Goal: Information Seeking & Learning: Compare options

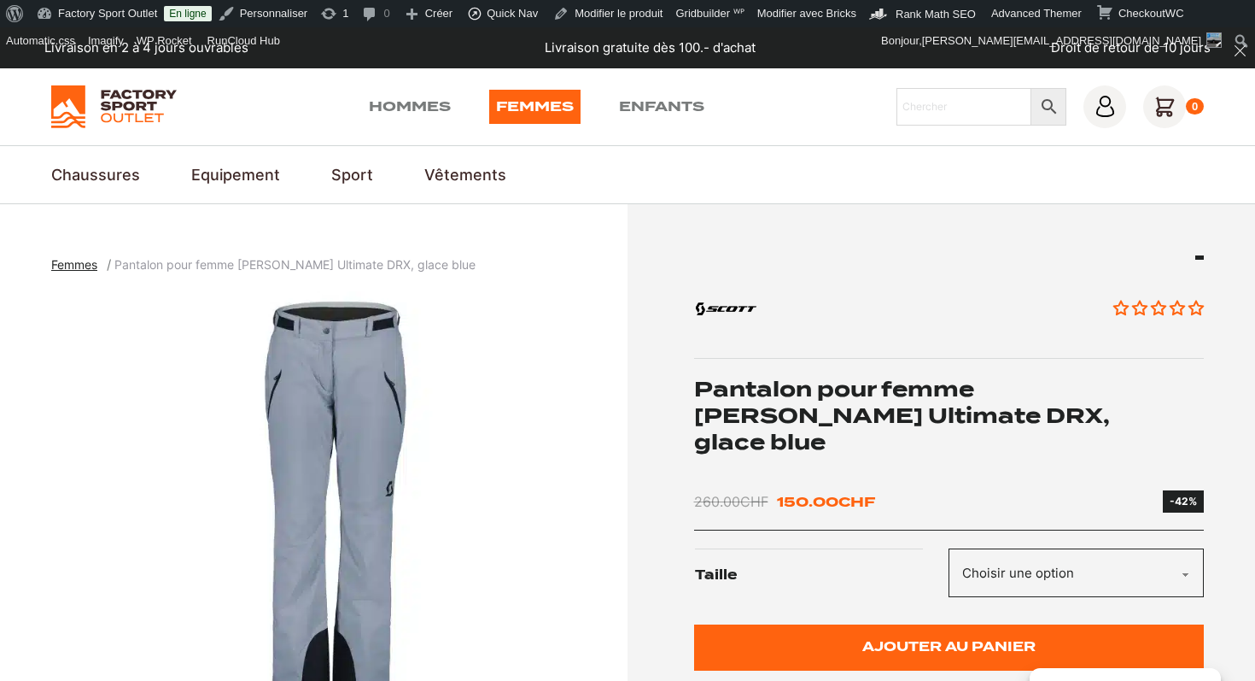
click at [834, 400] on h1 "Pantalon pour femme [PERSON_NAME] Ultimate DRX, glace blue" at bounding box center [949, 416] width 511 height 80
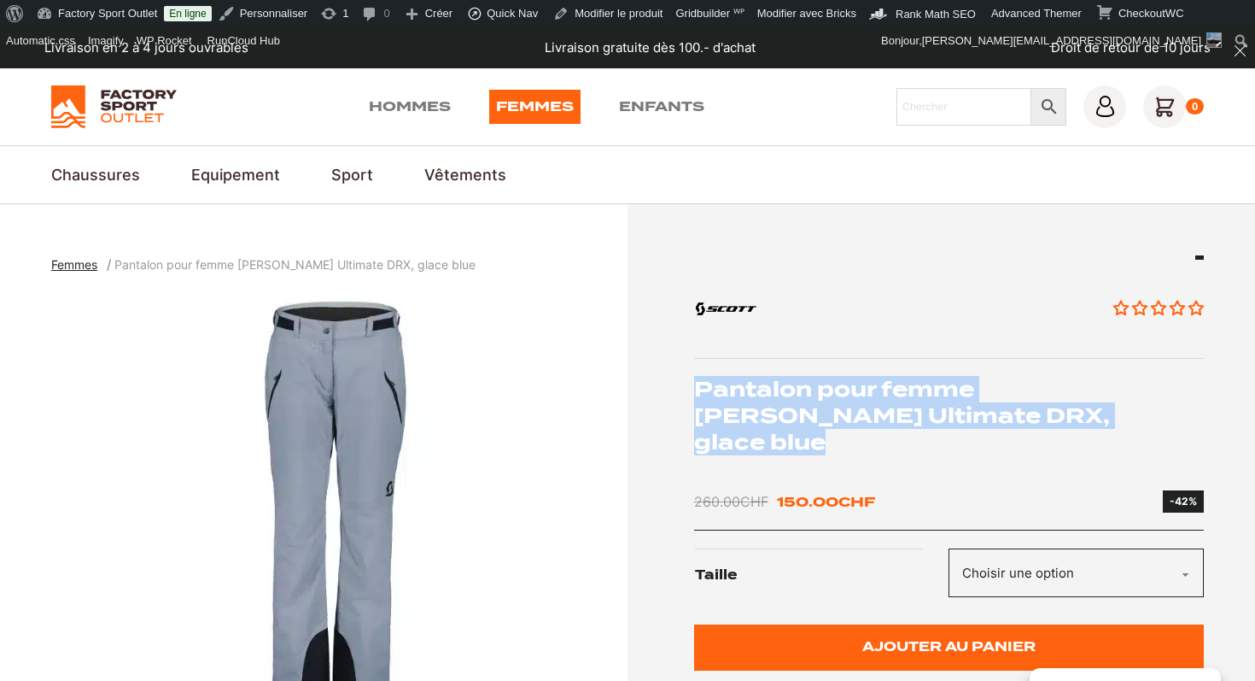
click at [834, 400] on h1 "Pantalon pour femme [PERSON_NAME] Ultimate DRX, glace blue" at bounding box center [949, 416] width 511 height 80
copy div "Pantalon pour femme [PERSON_NAME] Ultimate DRX, glace blue"
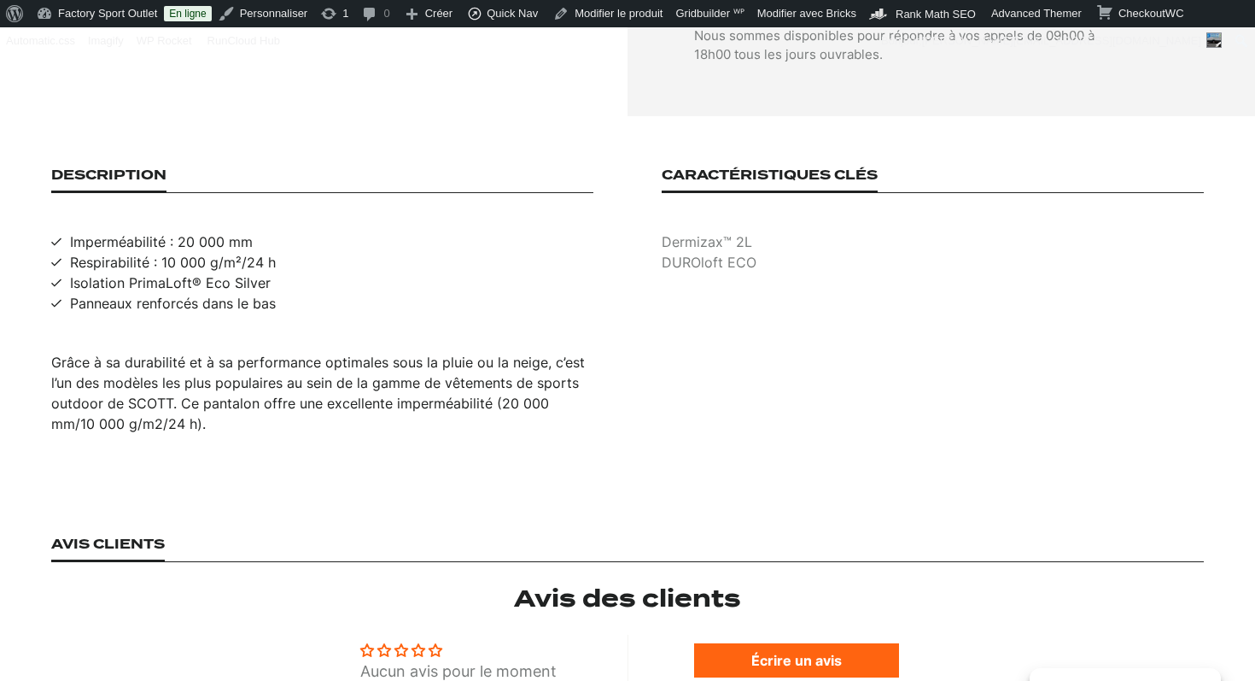
scroll to position [1082, 0]
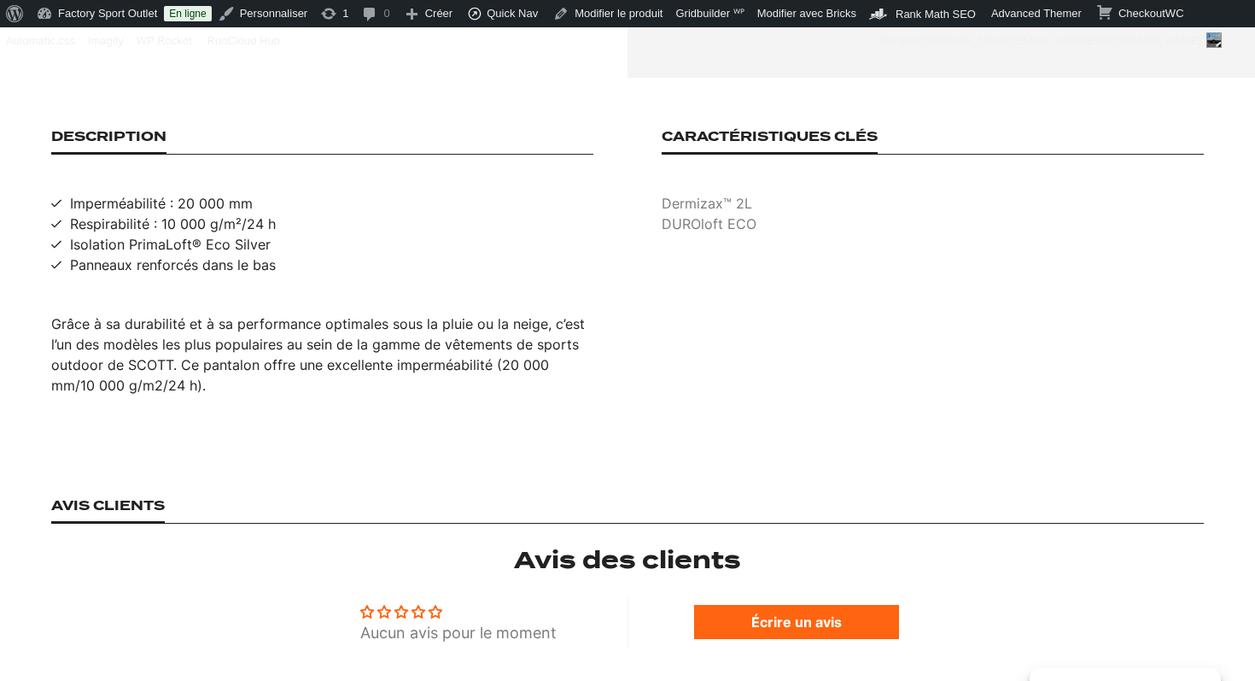
click at [309, 315] on span "Grâce à sa durabilité et à sa performance optimales sous la pluie ou la neige, …" at bounding box center [318, 354] width 534 height 79
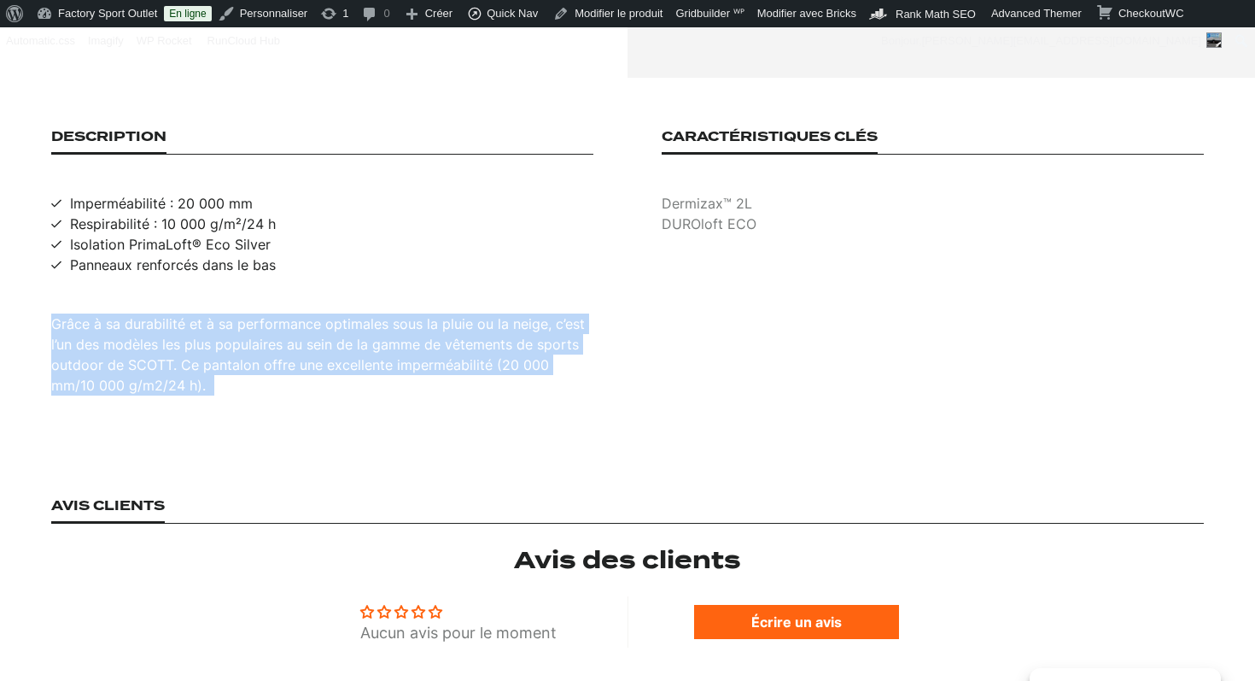
click at [309, 315] on span "Grâce à sa durabilité et à sa performance optimales sous la pluie ou la neige, …" at bounding box center [318, 354] width 534 height 79
copy div "Grâce à sa durabilité et à sa performance optimales sous la pluie ou la neige, …"
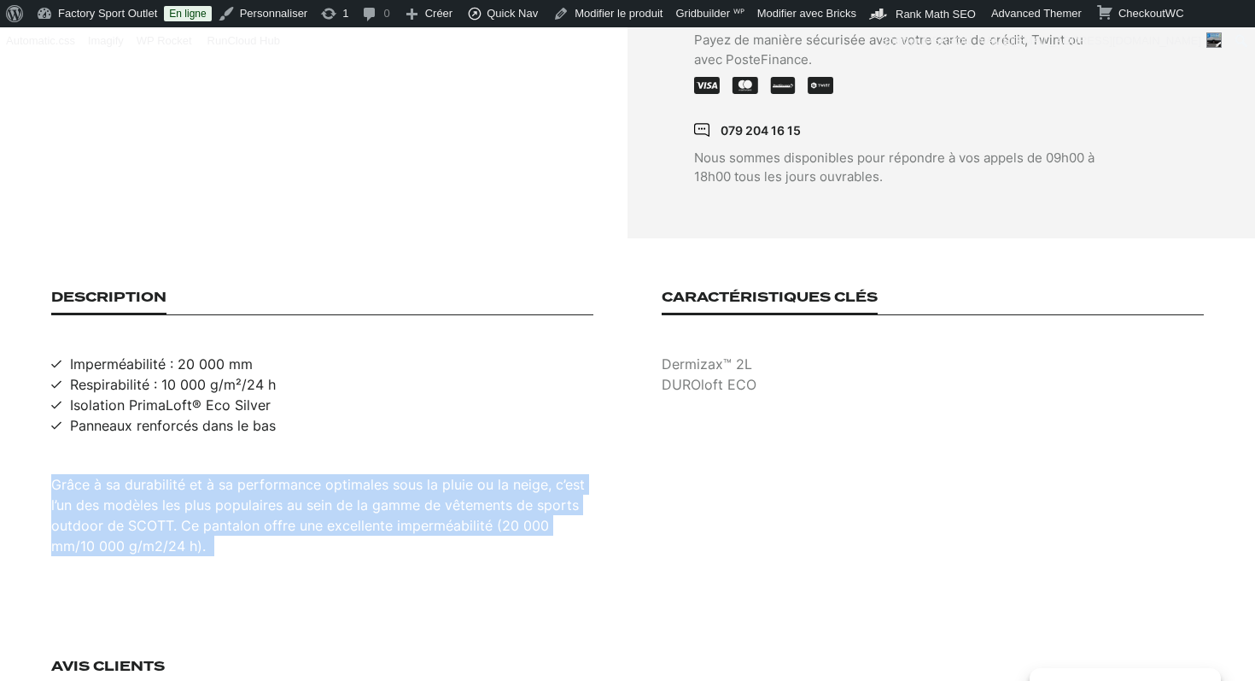
scroll to position [529, 0]
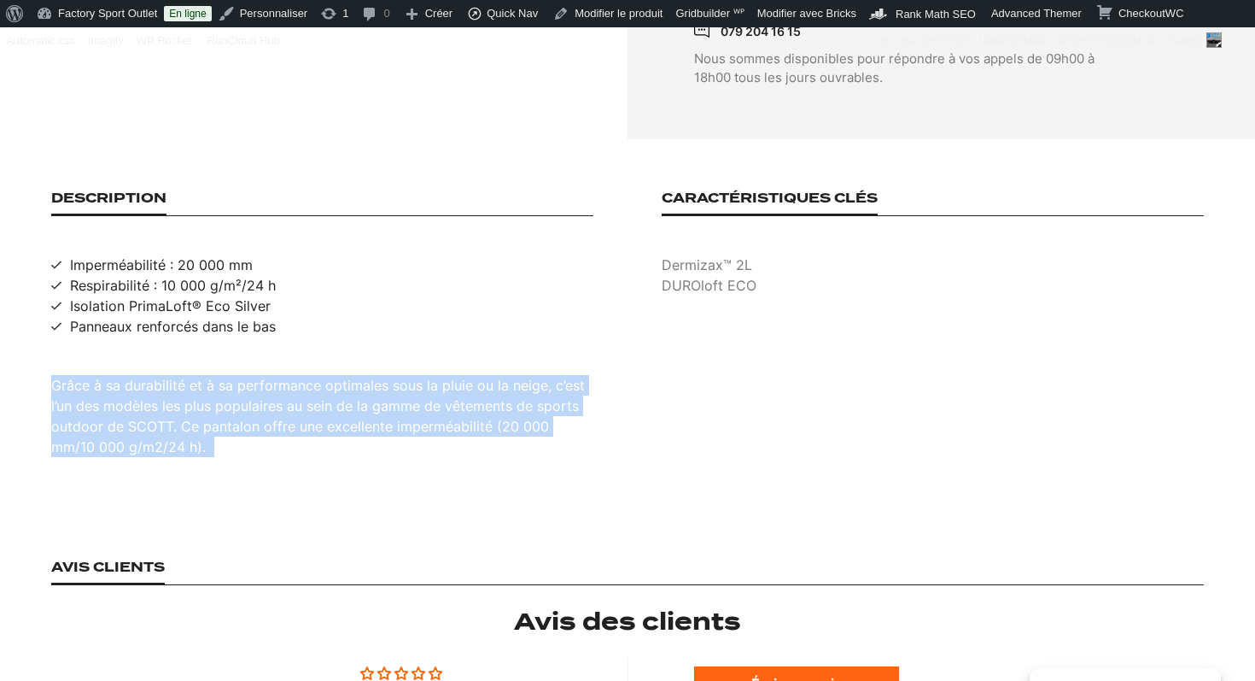
scroll to position [1065, 0]
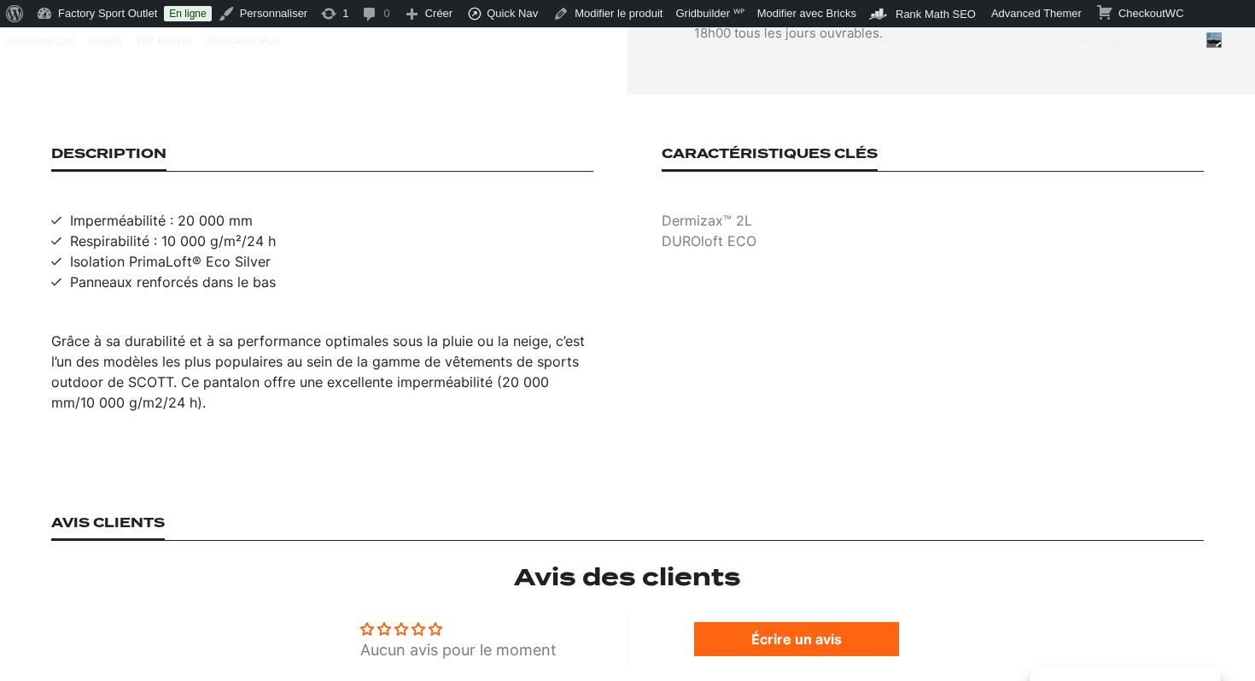
click at [169, 210] on span "Imperméabilité : 20 000 mm" at bounding box center [161, 220] width 183 height 20
copy span "Imperméabilité : 20 000 mm"
click at [233, 231] on span "Respirabilité : 10 000 g/m²/24 h" at bounding box center [173, 241] width 206 height 20
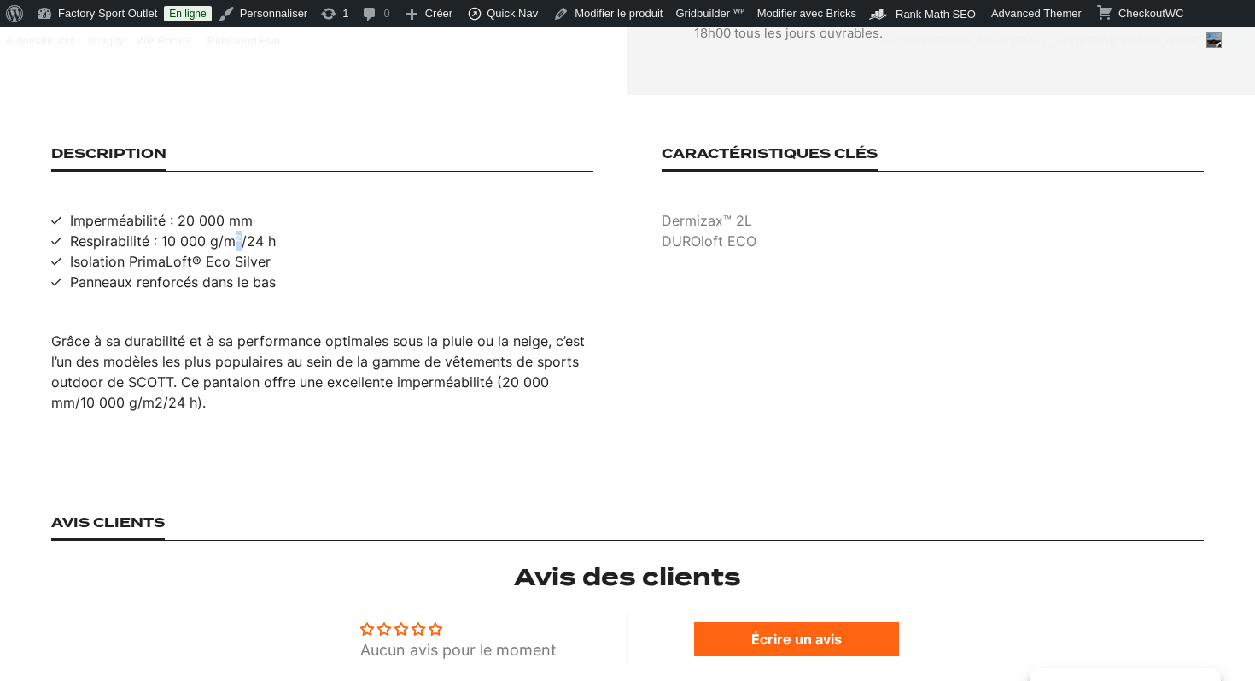
click at [233, 231] on span "Respirabilité : 10 000 g/m²/24 h" at bounding box center [173, 241] width 206 height 20
copy span "Respirabilité : 10 000 g/m²/24 h"
click at [207, 251] on span "Isolation PrimaLoft® Eco Silver" at bounding box center [170, 261] width 201 height 20
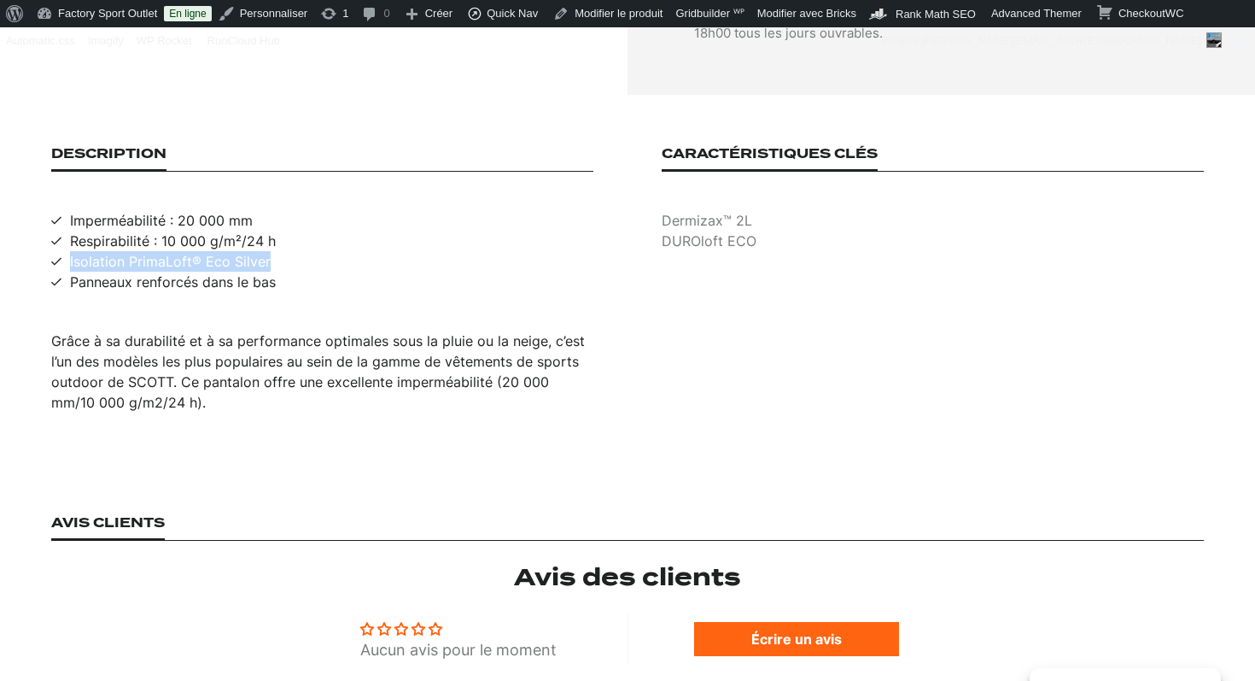
click at [207, 251] on span "Isolation PrimaLoft® Eco Silver" at bounding box center [170, 261] width 201 height 20
copy span "Isolation PrimaLoft® Eco Silver"
click at [222, 272] on span "Panneaux renforcés dans le bas" at bounding box center [173, 282] width 206 height 20
click at [215, 248] on div "Description Imperméabilité : 20 000 mm Respirabilité : 10 000 g/m²/24 h Isolati…" at bounding box center [322, 279] width 542 height 266
click at [215, 272] on span "Panneaux renforcés dans le bas" at bounding box center [173, 282] width 206 height 20
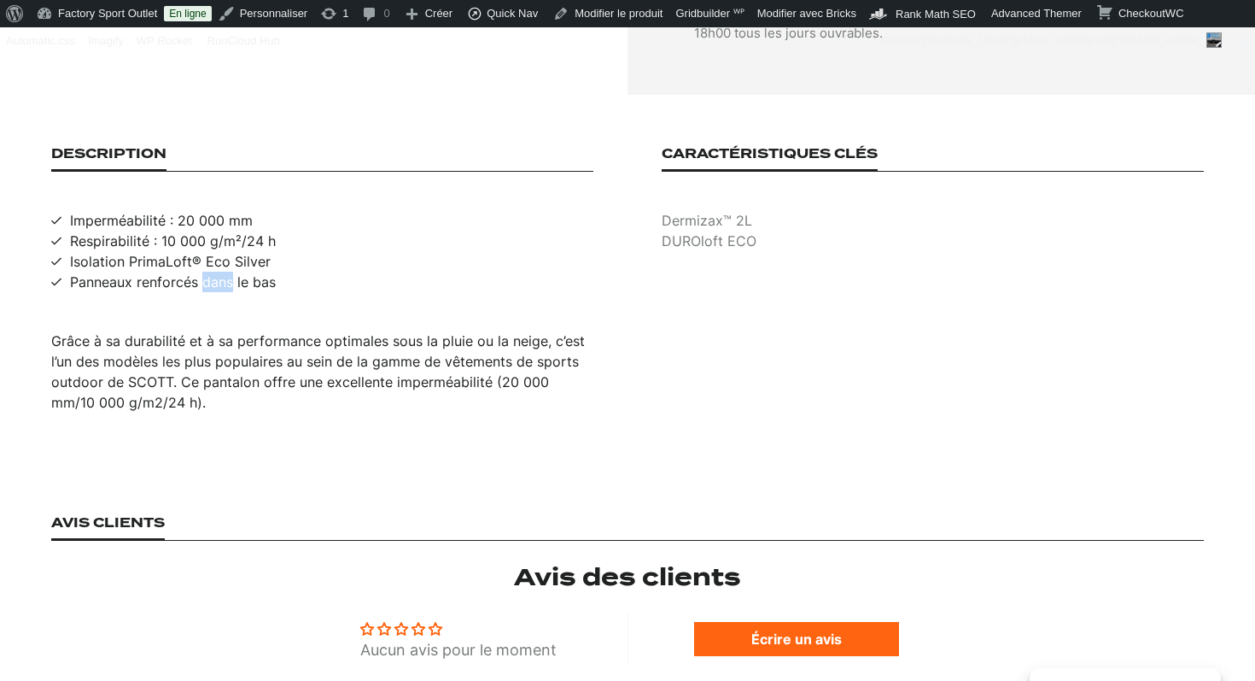
click at [215, 272] on span "Panneaux renforcés dans le bas" at bounding box center [173, 282] width 206 height 20
copy span "Panneaux renforcés dans le bas"
click at [696, 210] on p "Dermizax™ 2L" at bounding box center [933, 220] width 542 height 20
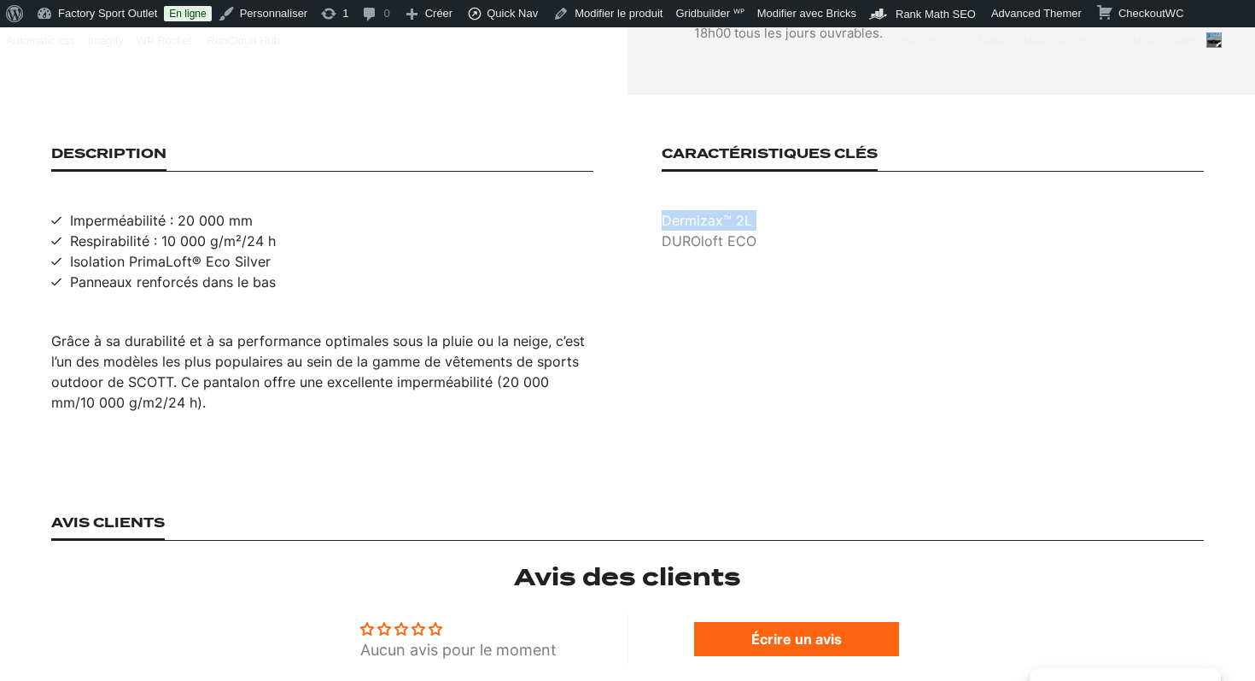
click at [696, 210] on p "Dermizax™ 2L" at bounding box center [933, 220] width 542 height 20
copy p "Dermizax™ 2L"
click at [723, 231] on p "DUROloft ECO" at bounding box center [933, 241] width 542 height 20
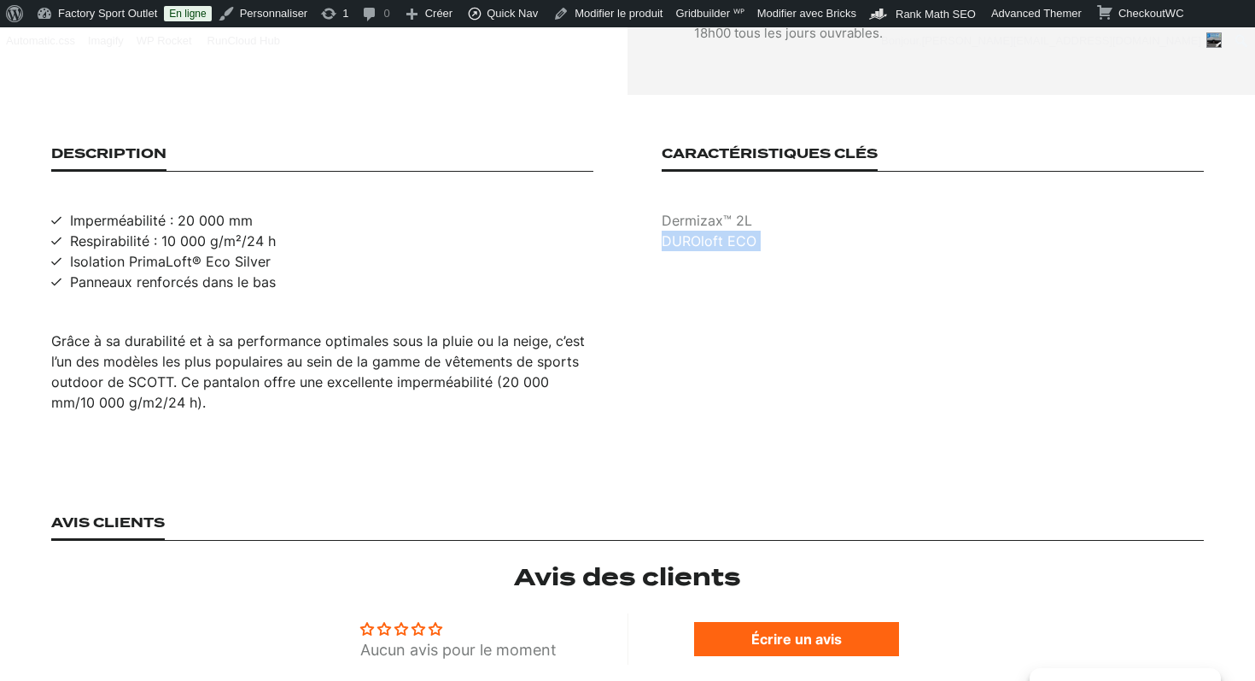
copy p "DUROloft ECO"
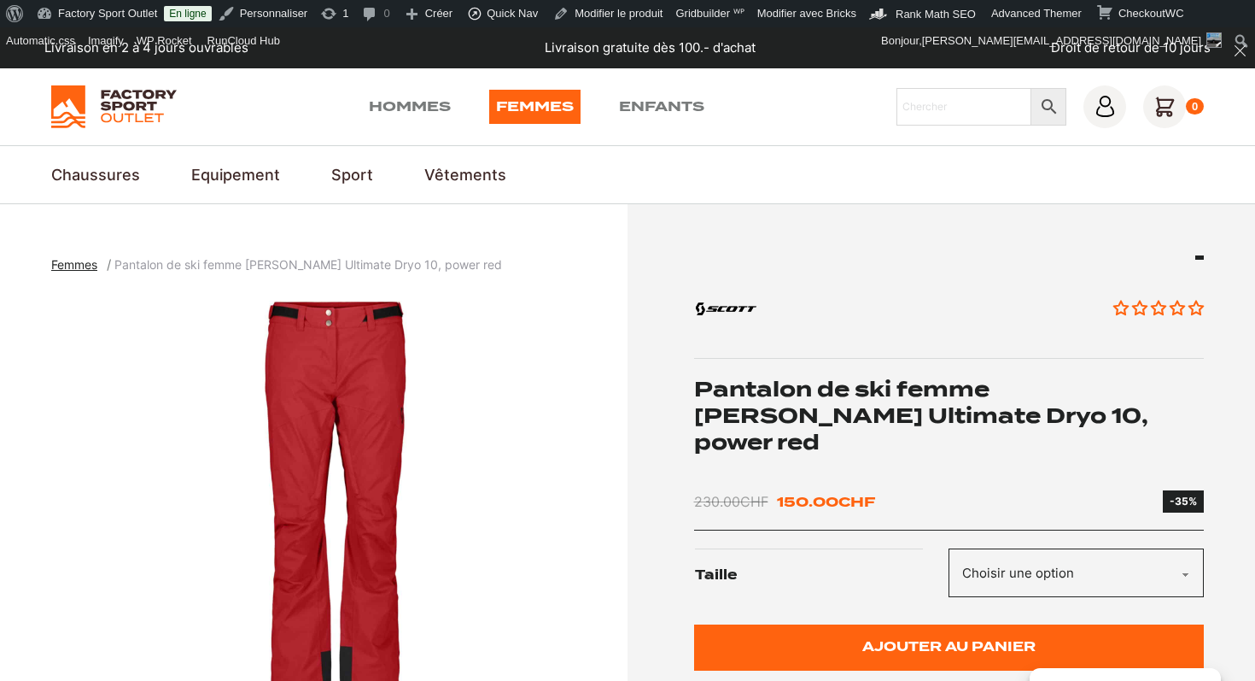
click at [769, 402] on h1 "Pantalon de ski femme [PERSON_NAME] Ultimate Dryo 10, power red" at bounding box center [949, 416] width 511 height 80
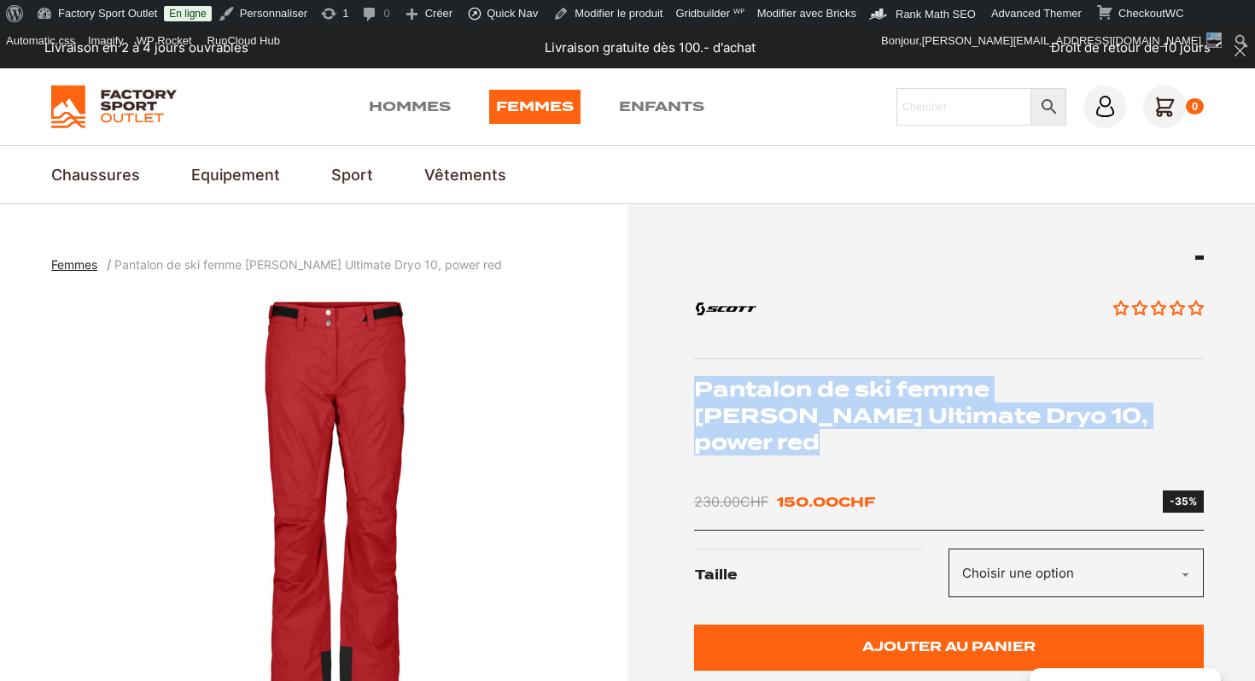
click at [769, 402] on h1 "Pantalon de ski femme [PERSON_NAME] Ultimate Dryo 10, power red" at bounding box center [949, 416] width 511 height 80
copy div "Pantalon de ski femme [PERSON_NAME] Ultimate Dryo 10, power red"
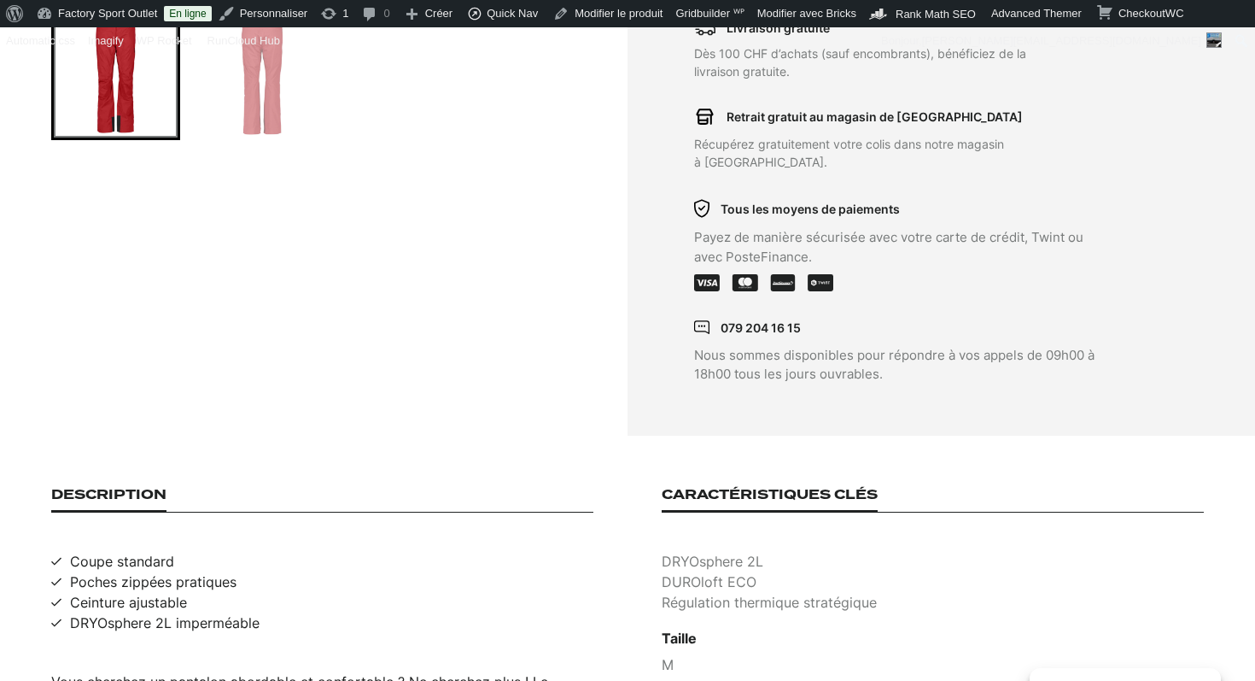
scroll to position [941, 0]
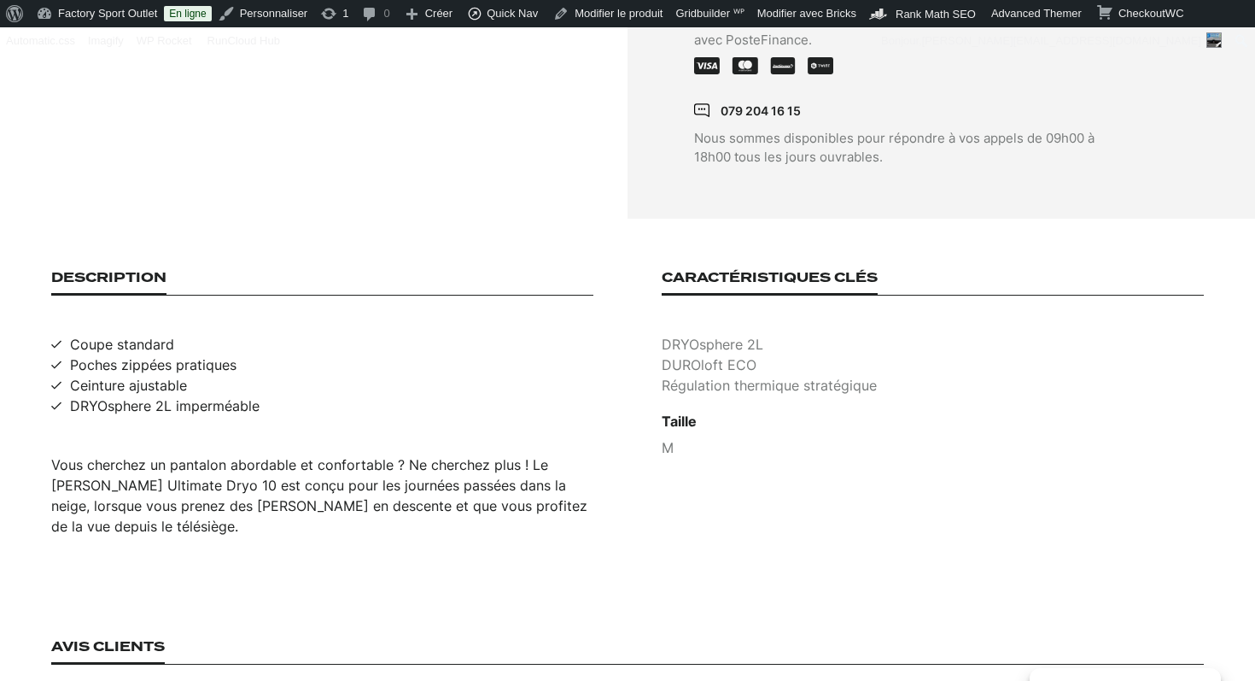
click at [258, 458] on div "Vous cherchez un pantalon abordable et confortable ? Ne cherchez plus ! Le pant…" at bounding box center [322, 495] width 542 height 82
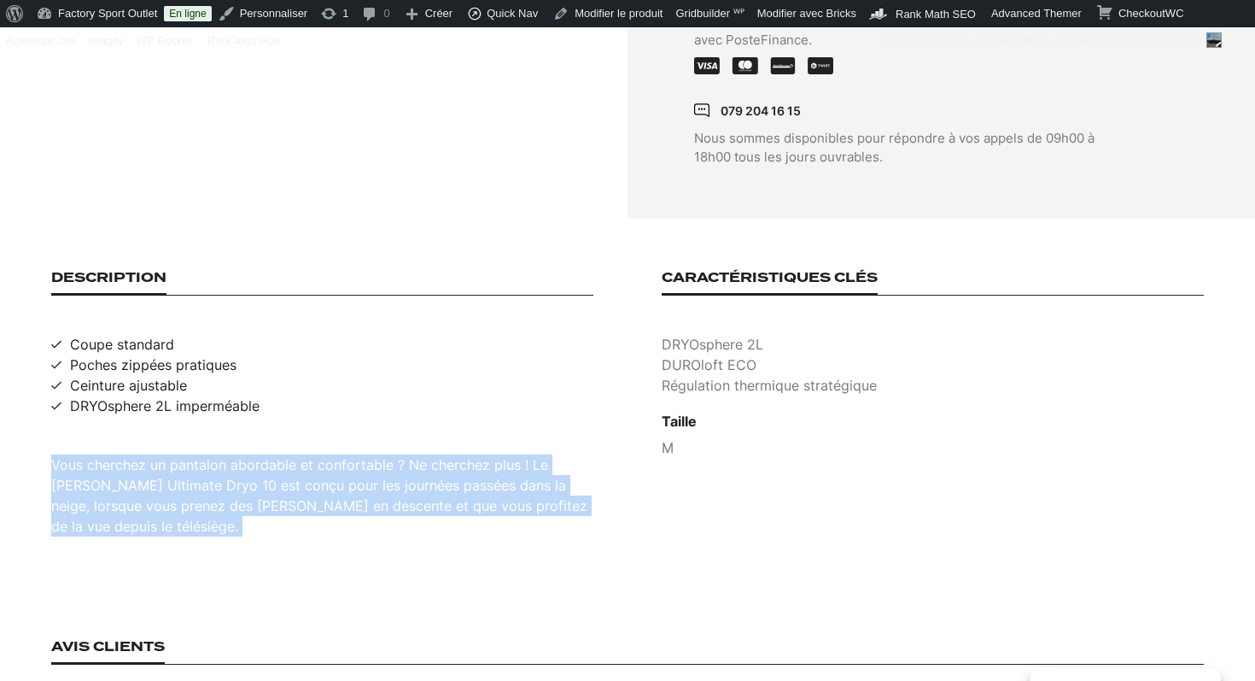
click at [258, 458] on div "Vous cherchez un pantalon abordable et confortable ? Ne cherchez plus ! Le pant…" at bounding box center [322, 495] width 542 height 82
copy div "Vous cherchez un pantalon abordable et confortable ? Ne cherchez plus ! Le pant…"
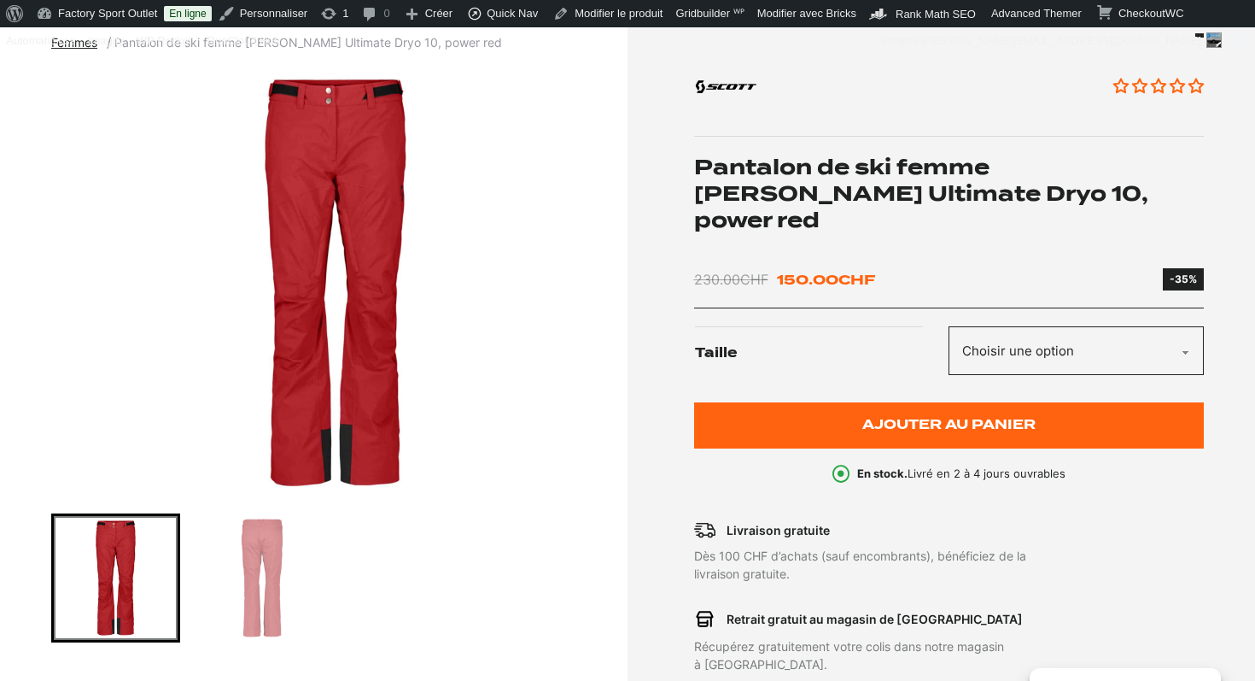
click at [362, 319] on img "1 of 2" at bounding box center [335, 282] width 568 height 427
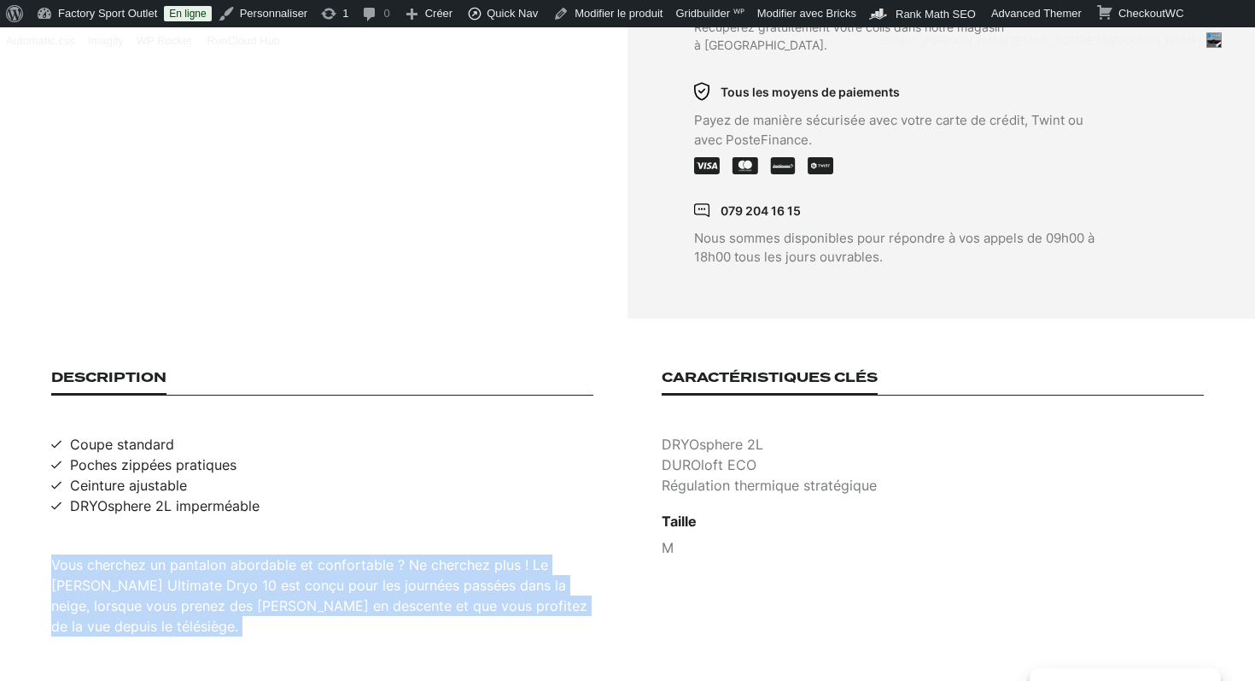
scroll to position [857, 0]
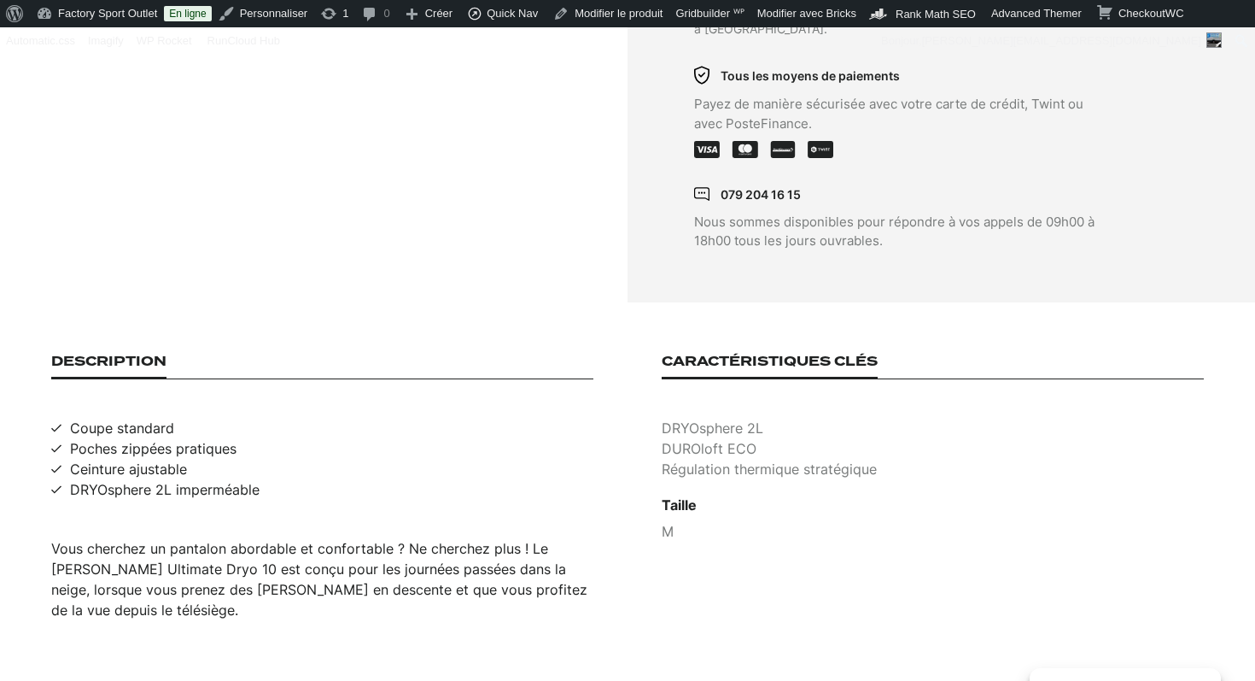
click at [153, 418] on span "Coupe standard" at bounding box center [122, 428] width 104 height 20
copy span "Coupe standard"
click at [195, 438] on span "Poches zippées pratiques" at bounding box center [153, 448] width 167 height 20
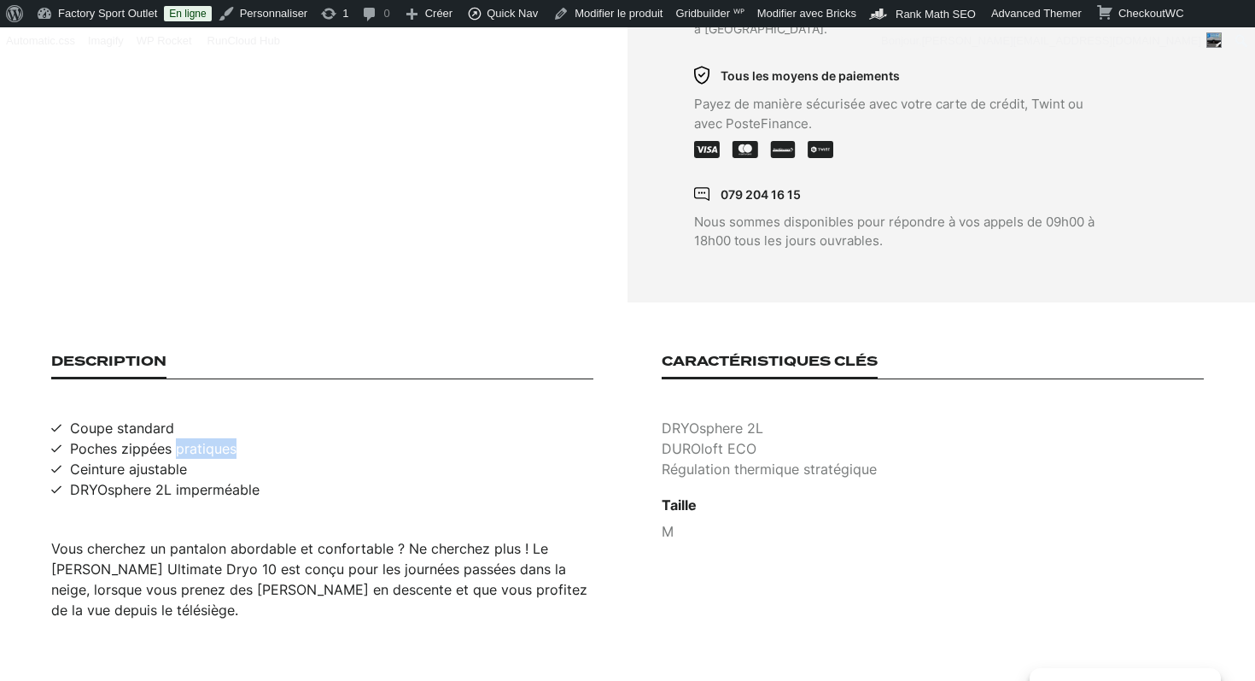
click at [195, 438] on span "Poches zippées pratiques" at bounding box center [153, 448] width 167 height 20
copy span "Poches zippées pratiques"
click at [158, 459] on span "Ceinture ajustable" at bounding box center [128, 469] width 117 height 20
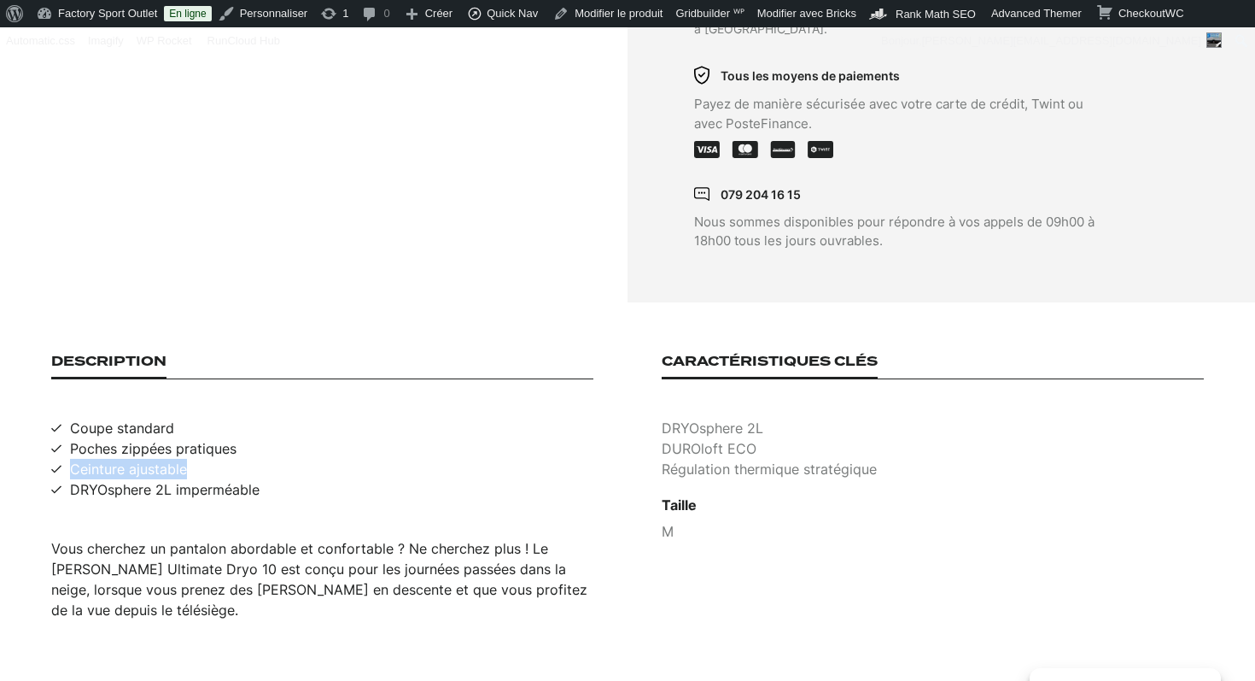
click at [158, 459] on span "Ceinture ajustable" at bounding box center [128, 469] width 117 height 20
copy span "Ceinture ajustable"
click at [139, 479] on span "DRYOsphere 2L imperméable" at bounding box center [165, 489] width 190 height 20
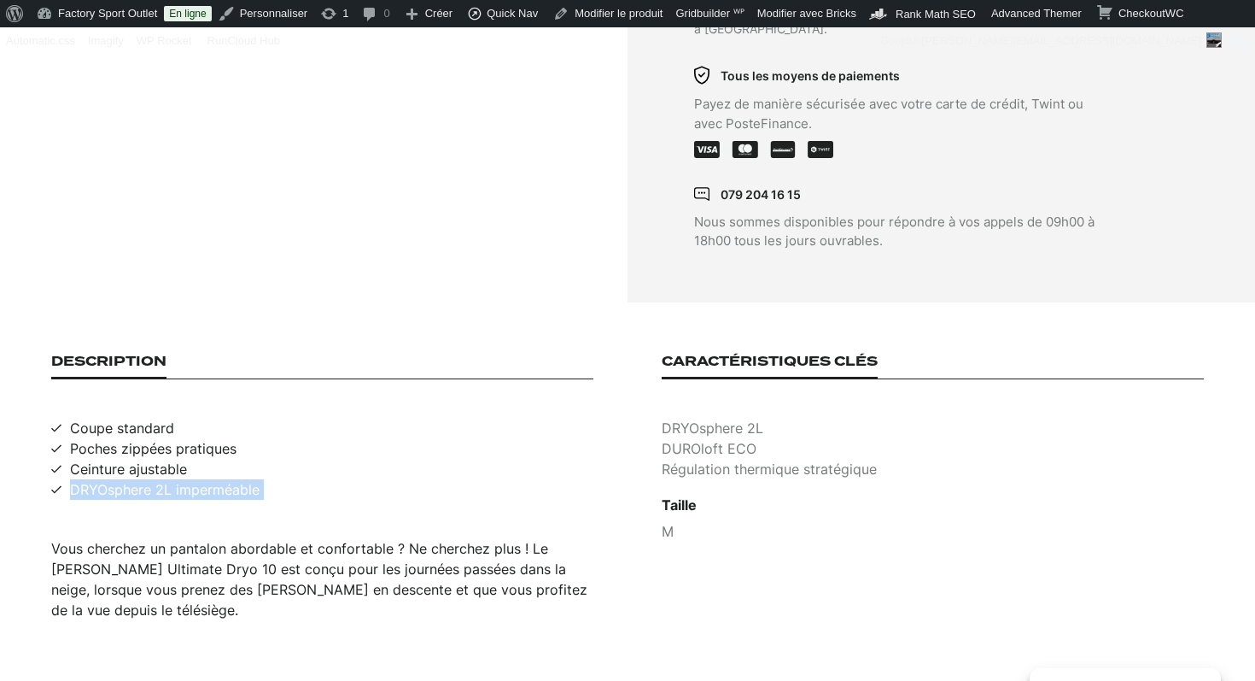
copy span "DRYOsphere 2L imperméable"
click at [730, 418] on p "DRYOsphere 2L" at bounding box center [933, 428] width 542 height 20
copy p "DRYOsphere 2L"
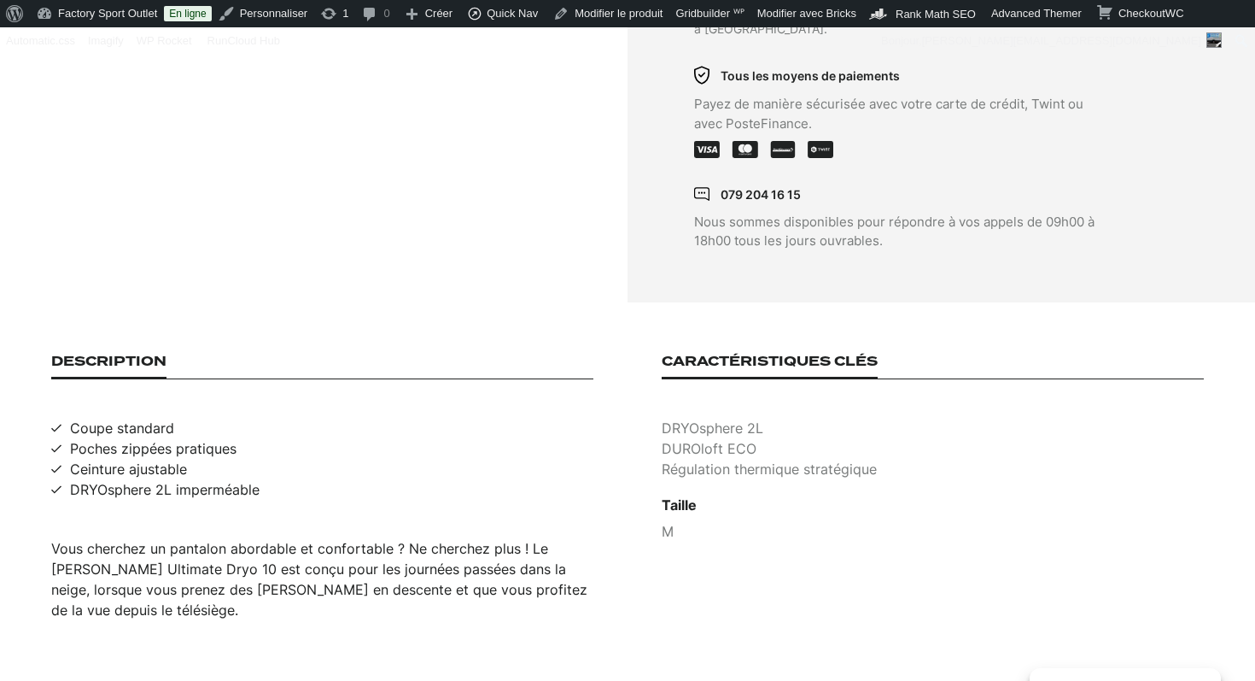
click at [743, 438] on p "DUROloft ECO" at bounding box center [933, 448] width 542 height 20
copy p "DUROloft ECO"
click at [747, 459] on p "Régulation thermique stratégique" at bounding box center [933, 469] width 542 height 20
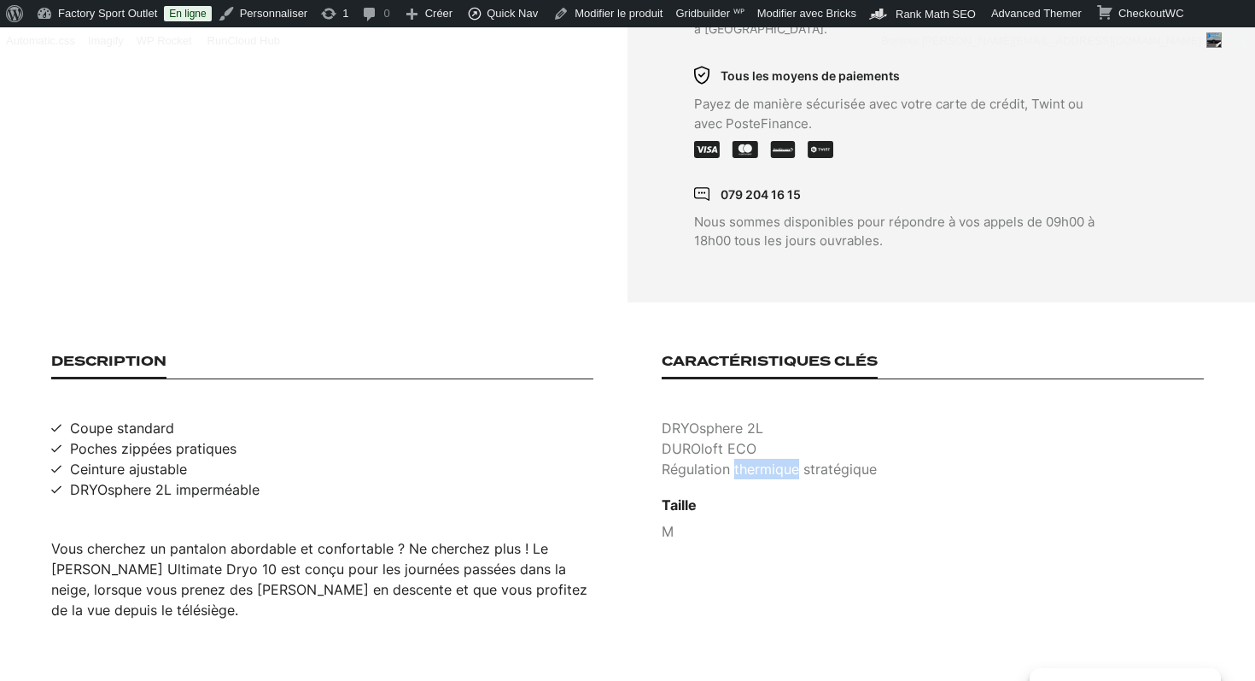
click at [747, 459] on p "Régulation thermique stratégique" at bounding box center [933, 469] width 542 height 20
copy p "Régulation thermique stratégique"
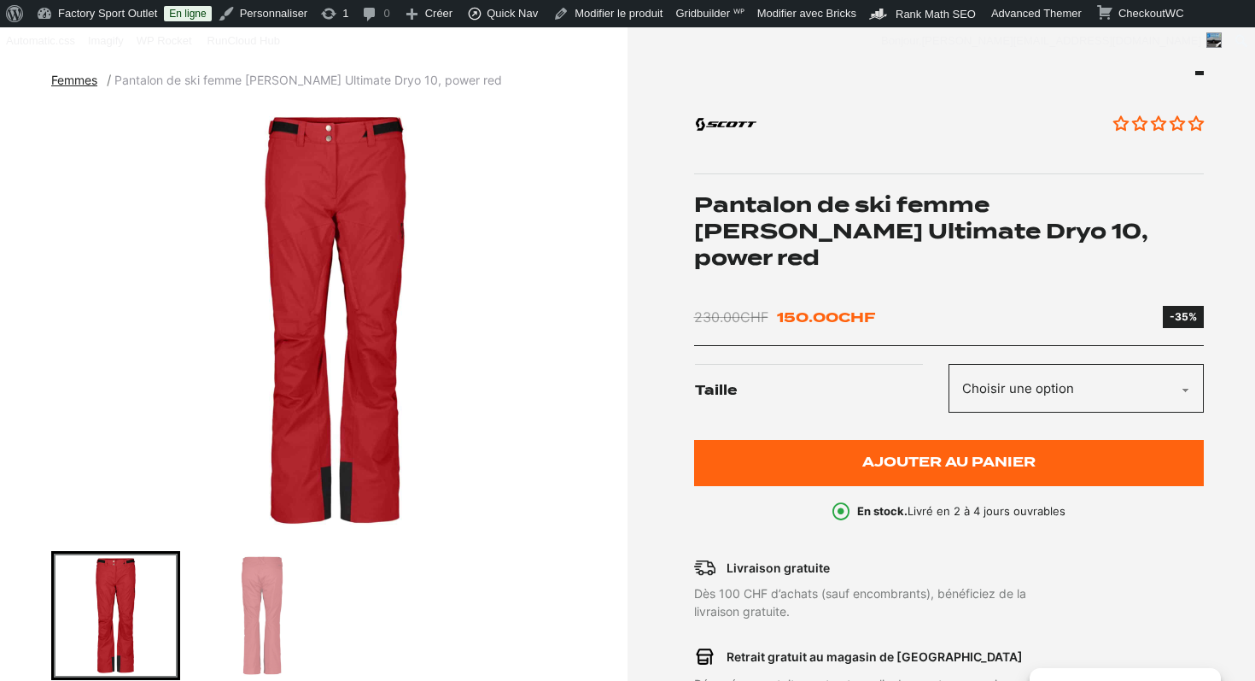
scroll to position [0, 0]
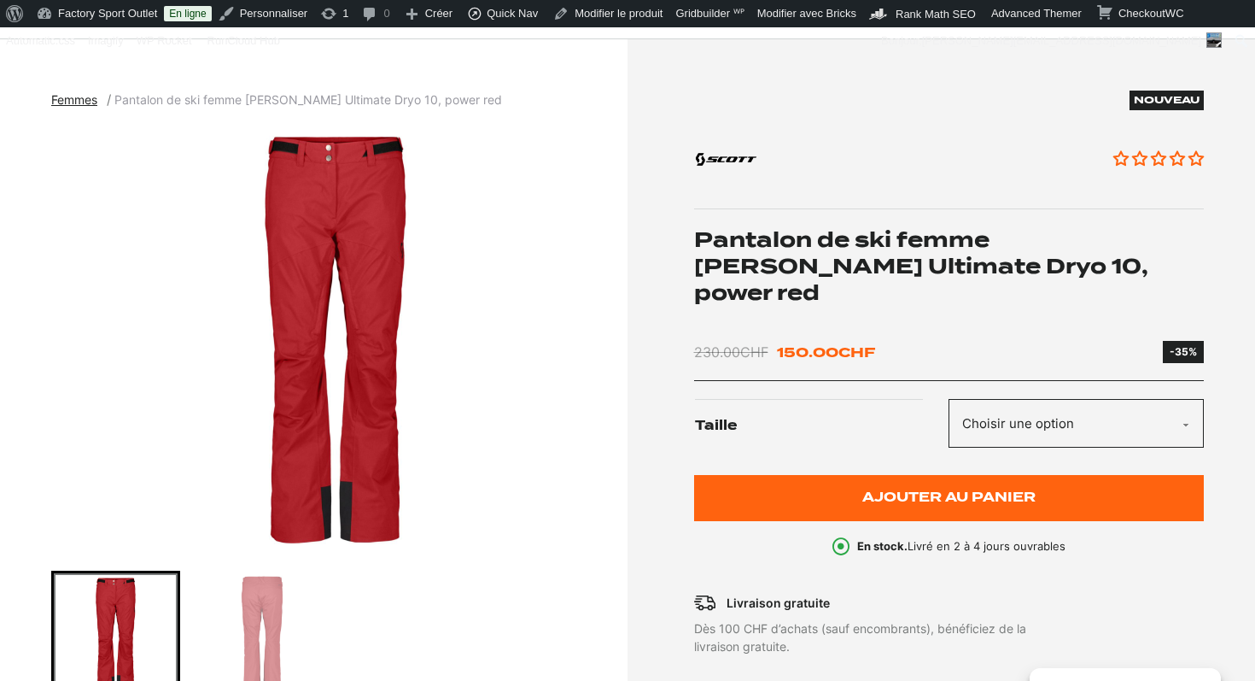
scroll to position [142, 0]
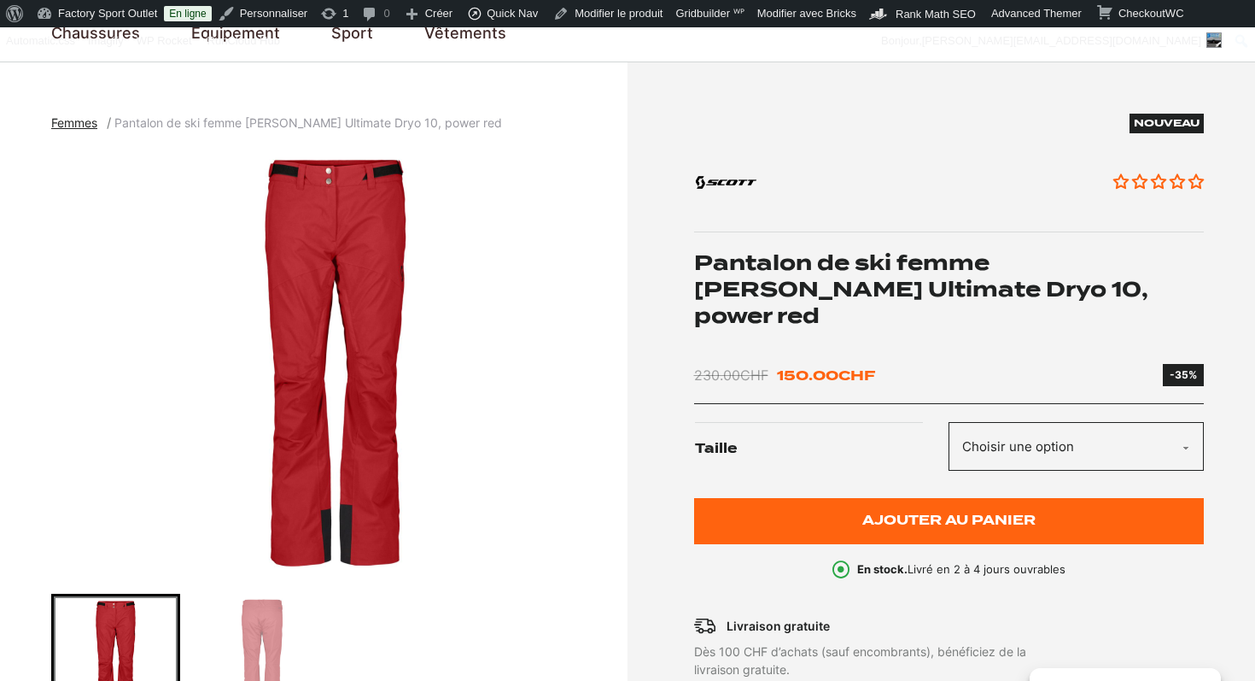
click at [1029, 422] on select "Choisir une option M" at bounding box center [1076, 446] width 255 height 49
select select "M"
click at [949, 422] on select "Choisir une option M" at bounding box center [1076, 446] width 255 height 49
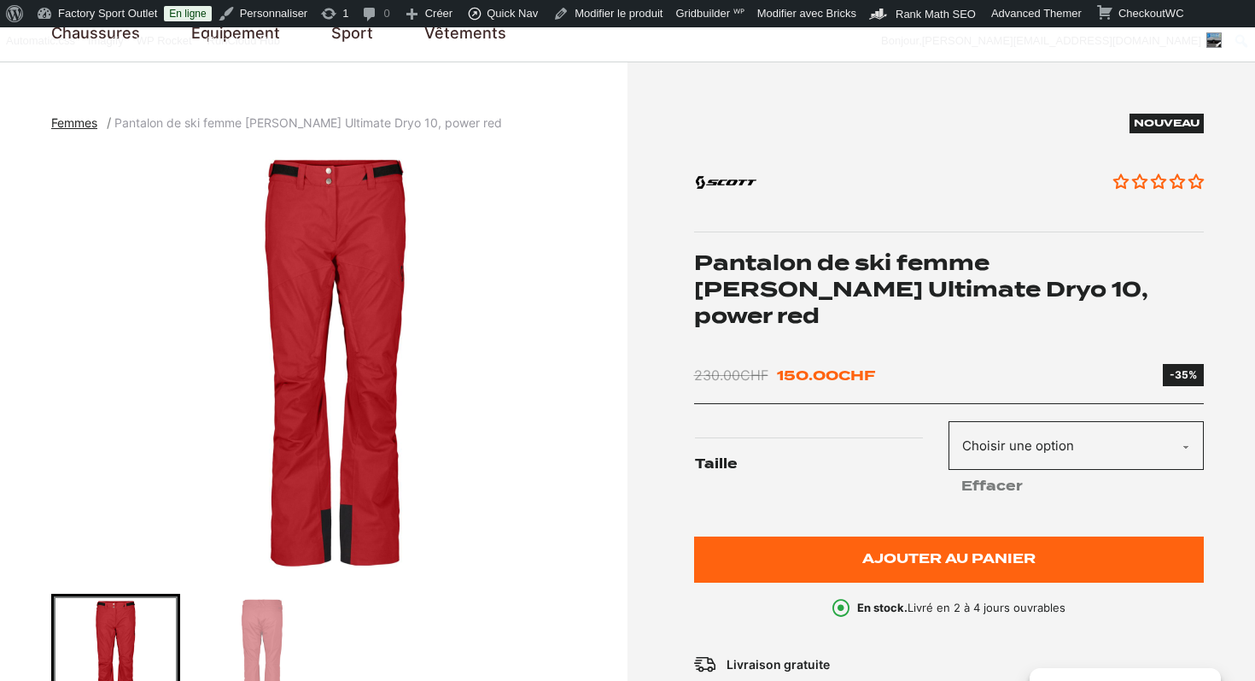
click at [1068, 421] on select "Choisir une option M" at bounding box center [1076, 445] width 255 height 49
click at [998, 470] on link "Effacer" at bounding box center [1076, 486] width 255 height 32
select select
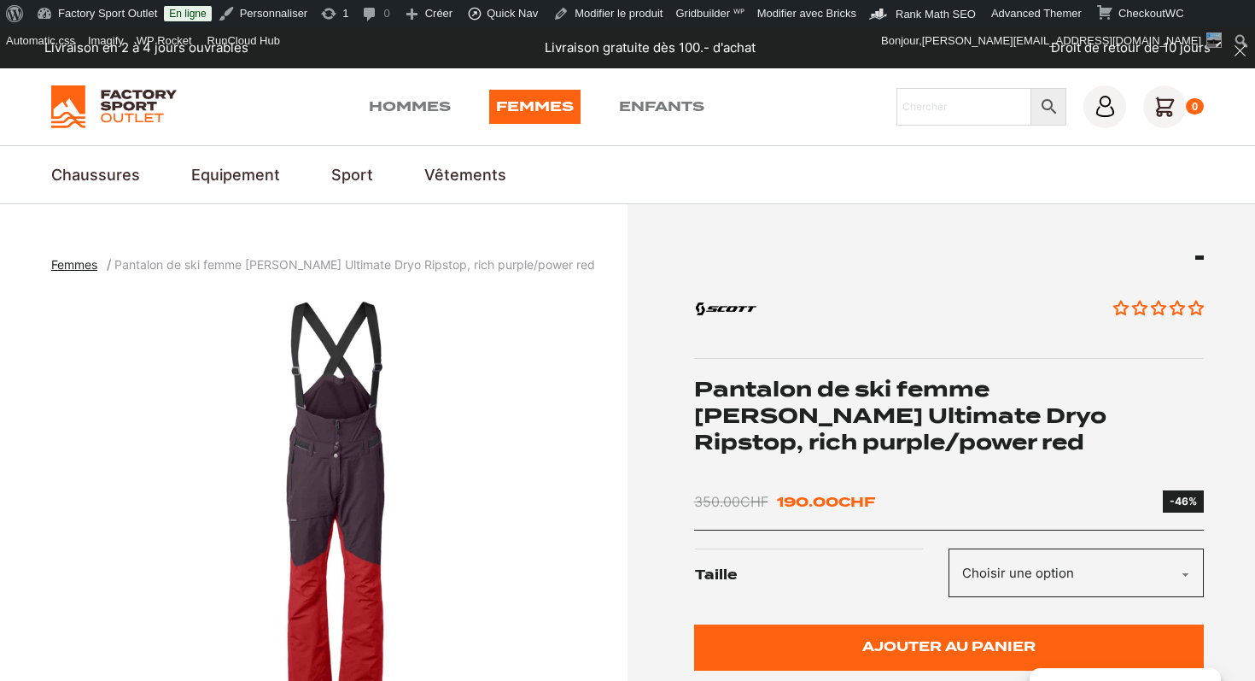
click at [874, 419] on h1 "Pantalon de ski femme [PERSON_NAME] Ultimate Dryo Ripstop, rich purple/power red" at bounding box center [949, 416] width 511 height 80
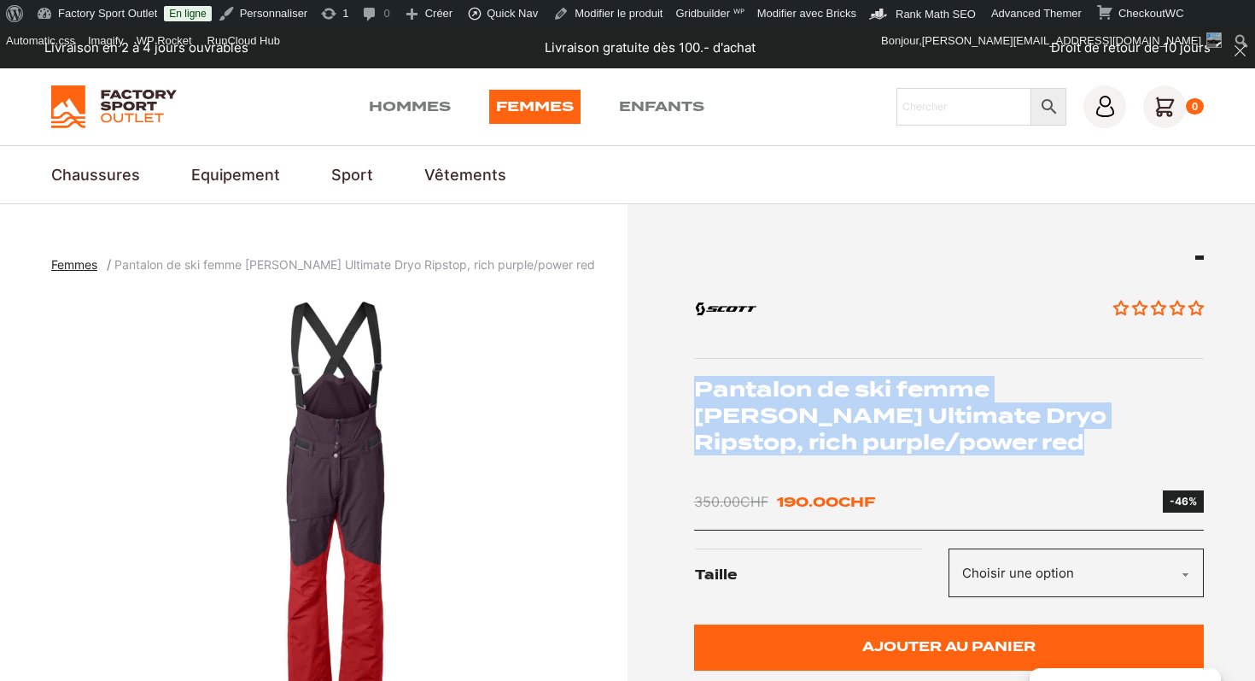
click at [874, 419] on h1 "Pantalon de ski femme [PERSON_NAME] Ultimate Dryo Ripstop, rich purple/power red" at bounding box center [949, 416] width 511 height 80
copy div "Pantalon de ski femme [PERSON_NAME] Ultimate Dryo Ripstop, rich purple/power red"
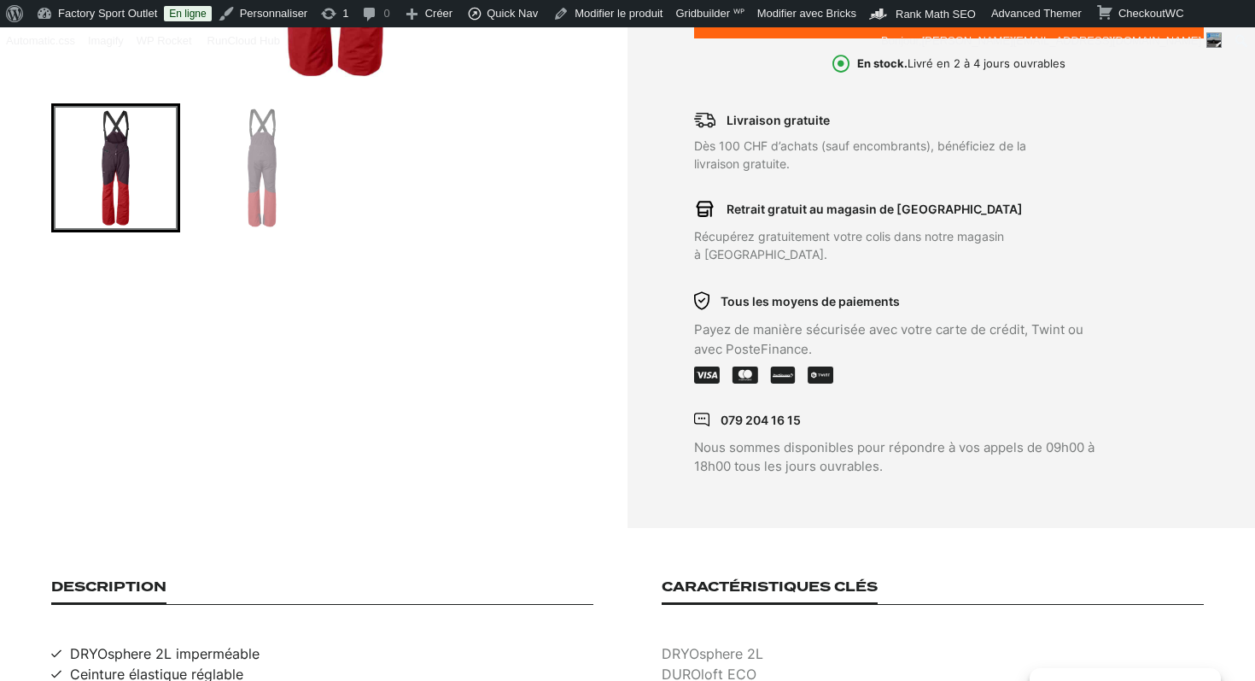
scroll to position [892, 0]
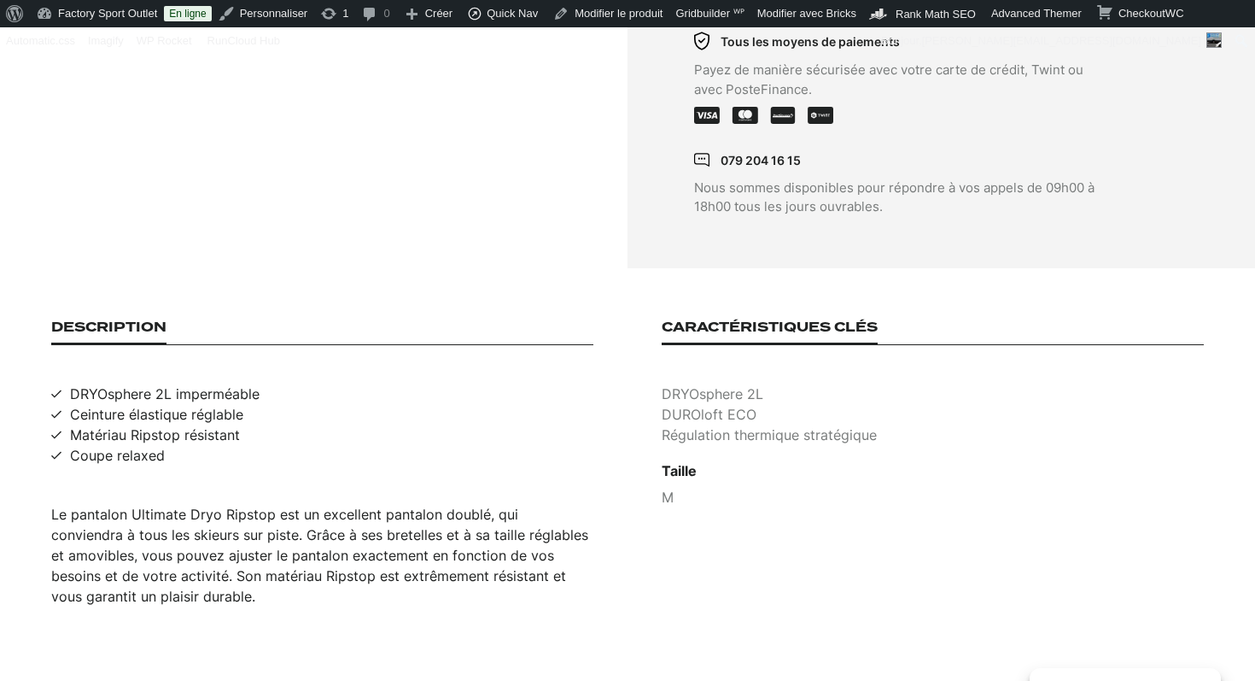
click at [250, 535] on div "Le pantalon Ultimate Dryo Ripstop est un excellent pantalon doublé, qui convien…" at bounding box center [322, 555] width 542 height 102
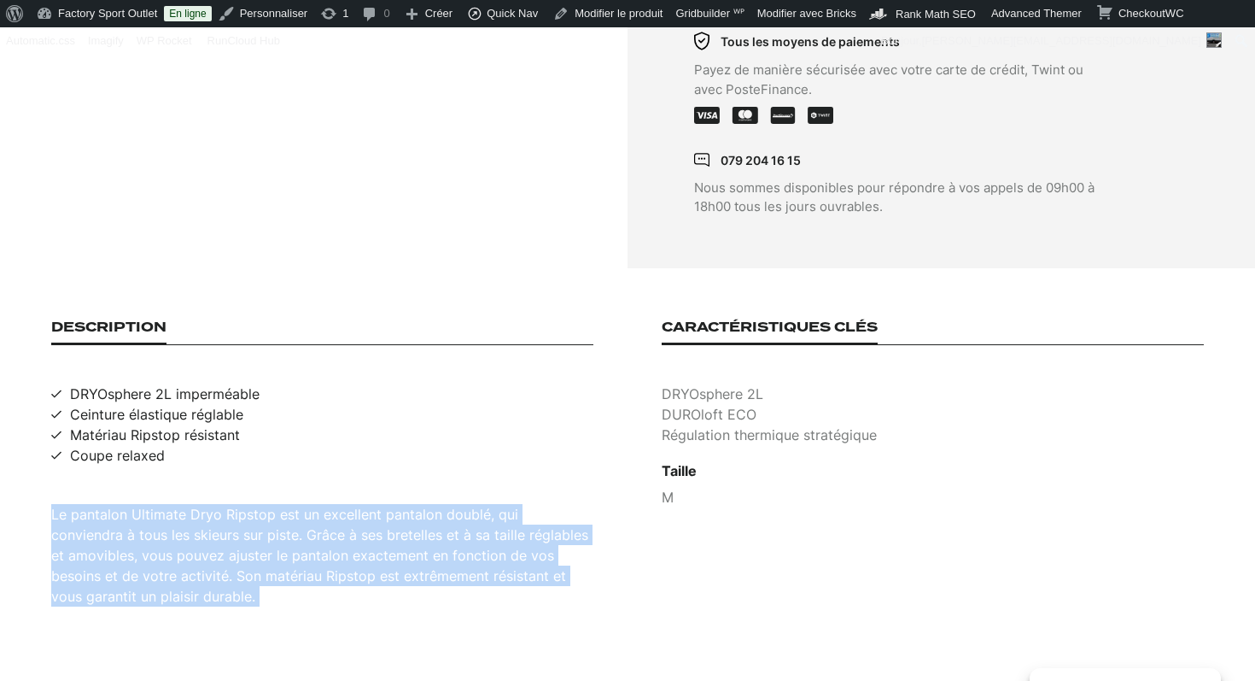
click at [250, 535] on div "Le pantalon Ultimate Dryo Ripstop est un excellent pantalon doublé, qui convien…" at bounding box center [322, 555] width 542 height 102
copy div "Le pantalon Ultimate Dryo Ripstop est un excellent pantalon doublé, qui convien…"
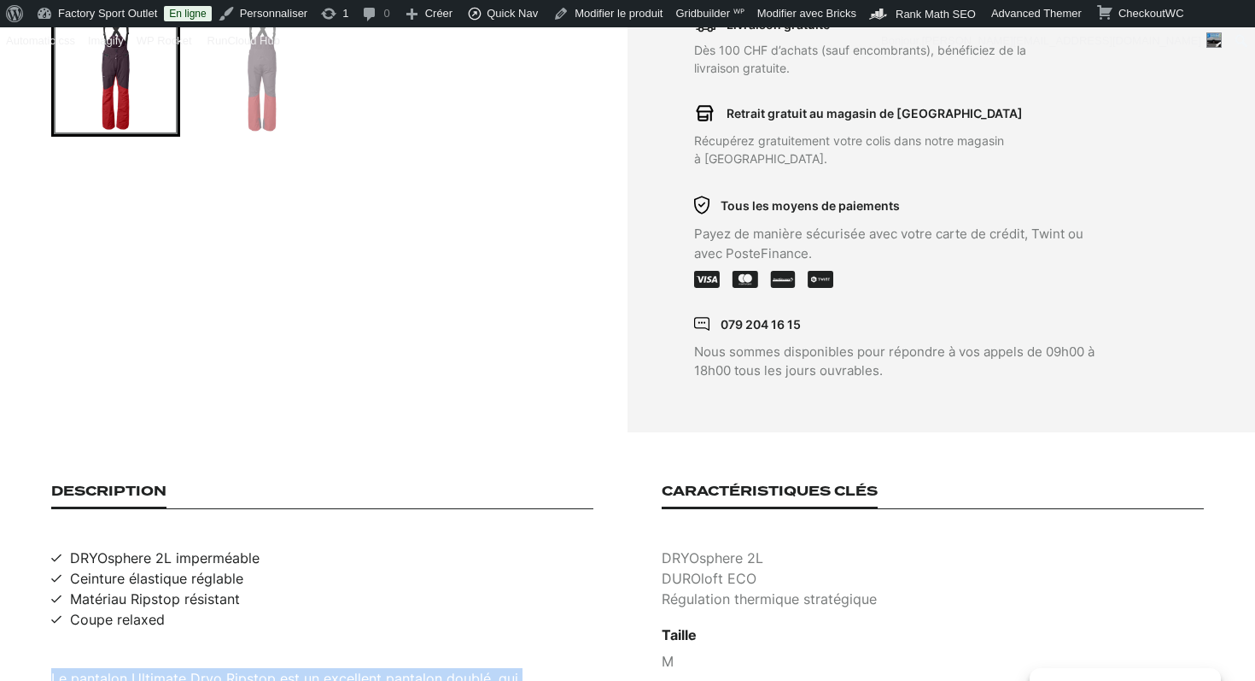
scroll to position [364, 0]
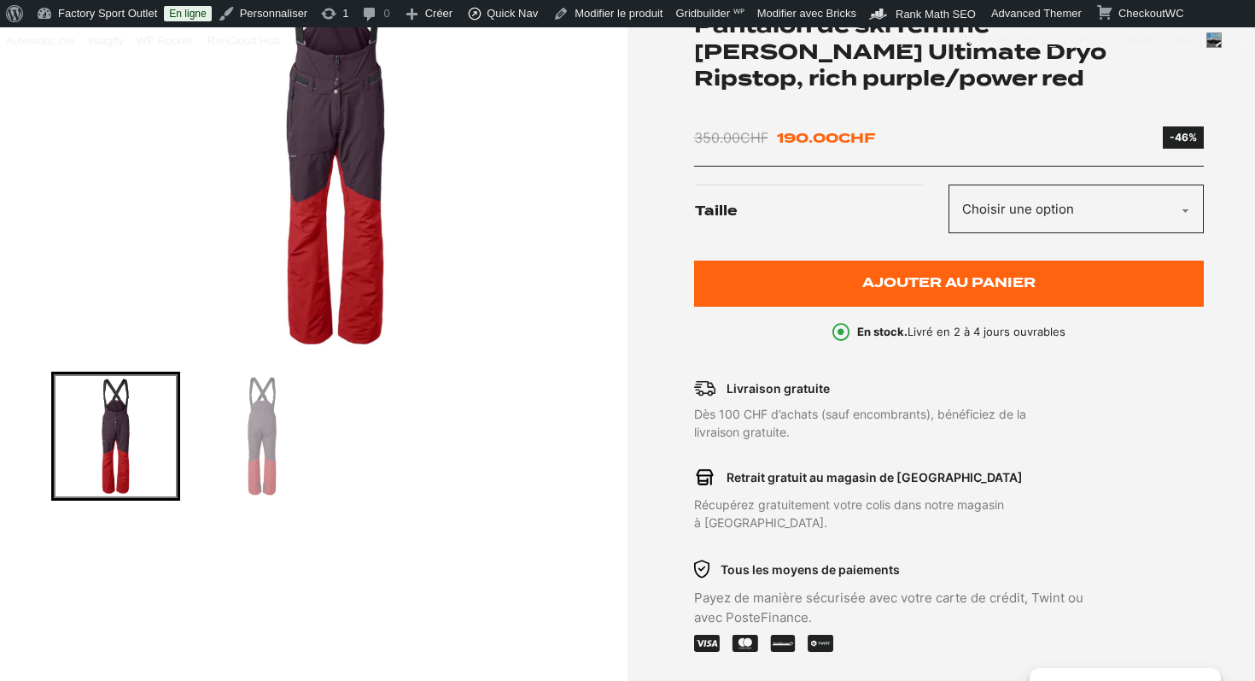
click at [357, 181] on img "1 of 2" at bounding box center [335, 140] width 568 height 427
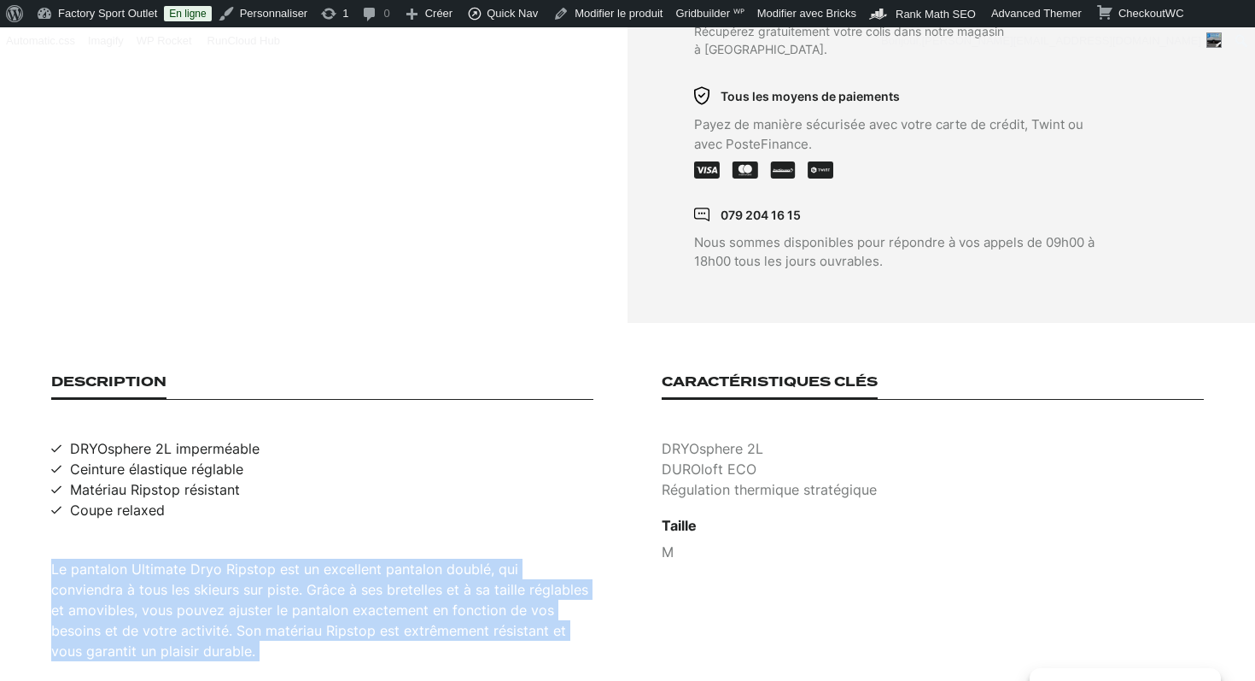
scroll to position [892, 0]
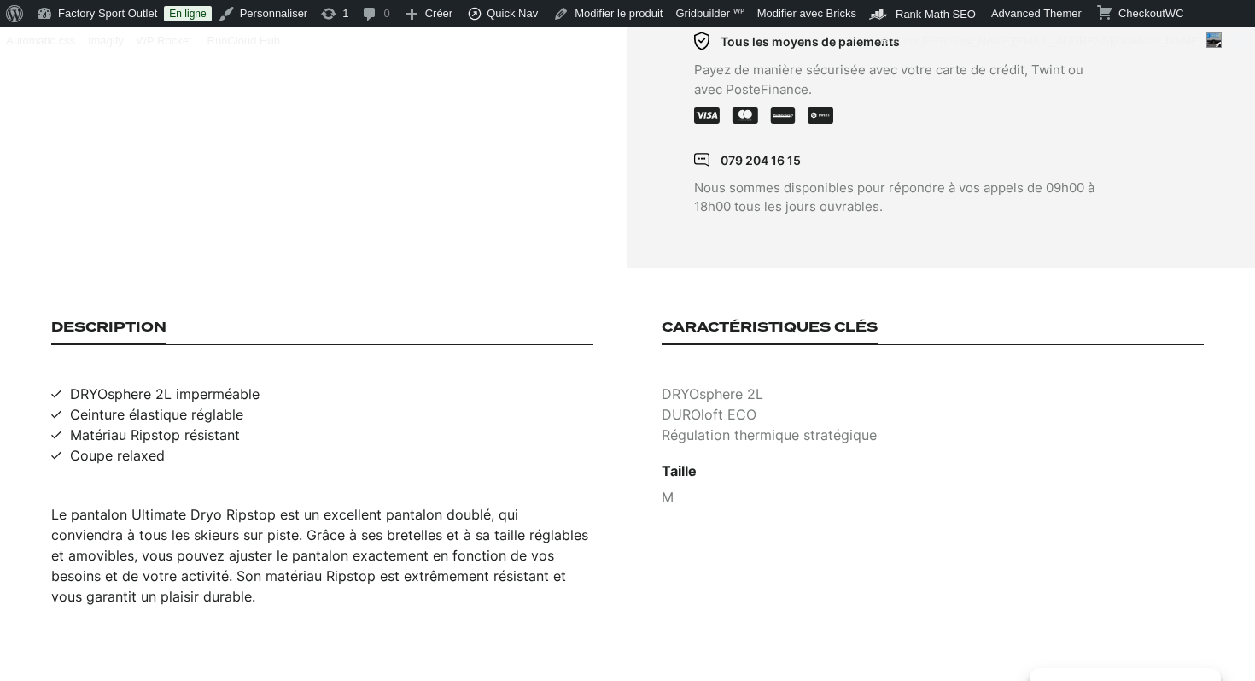
click at [214, 383] on span "DRYOsphere 2L imperméable" at bounding box center [165, 393] width 190 height 20
copy span "DRYOsphere 2L imperméable"
click at [116, 404] on span "Ceinture élastique réglable" at bounding box center [156, 414] width 173 height 20
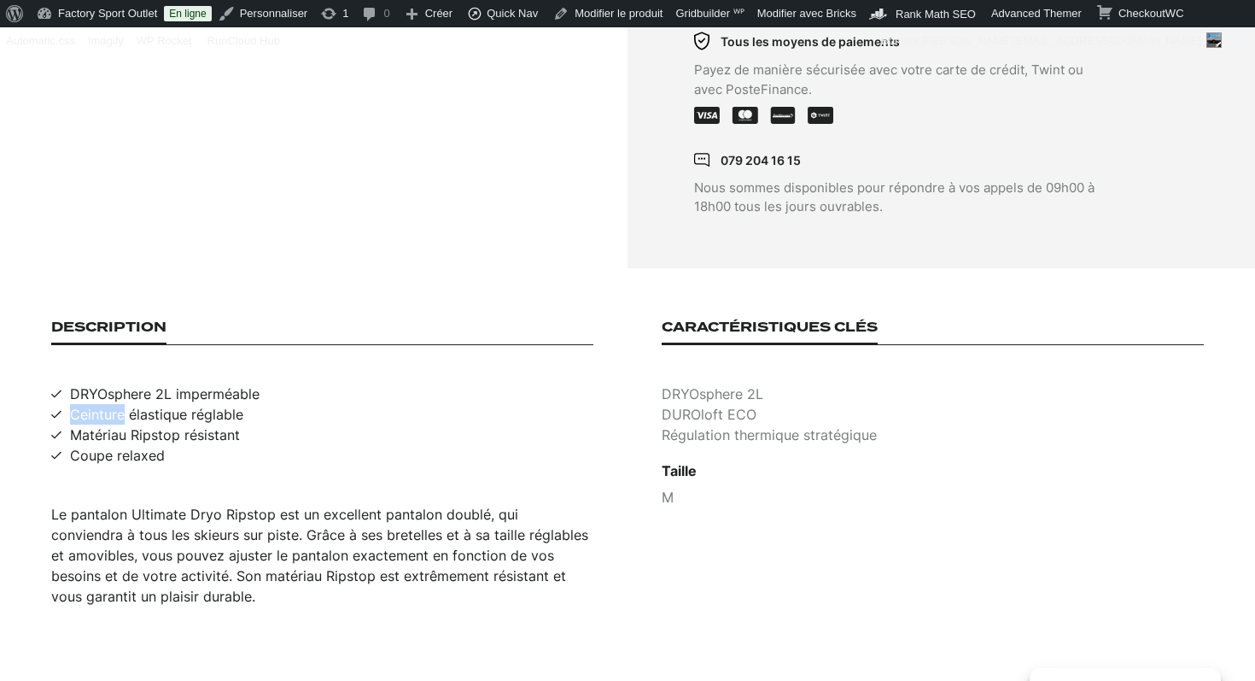
click at [116, 404] on span "Ceinture élastique réglable" at bounding box center [156, 414] width 173 height 20
copy span "Ceinture élastique réglable"
click at [87, 424] on span "Matériau Ripstop résistant" at bounding box center [155, 434] width 170 height 20
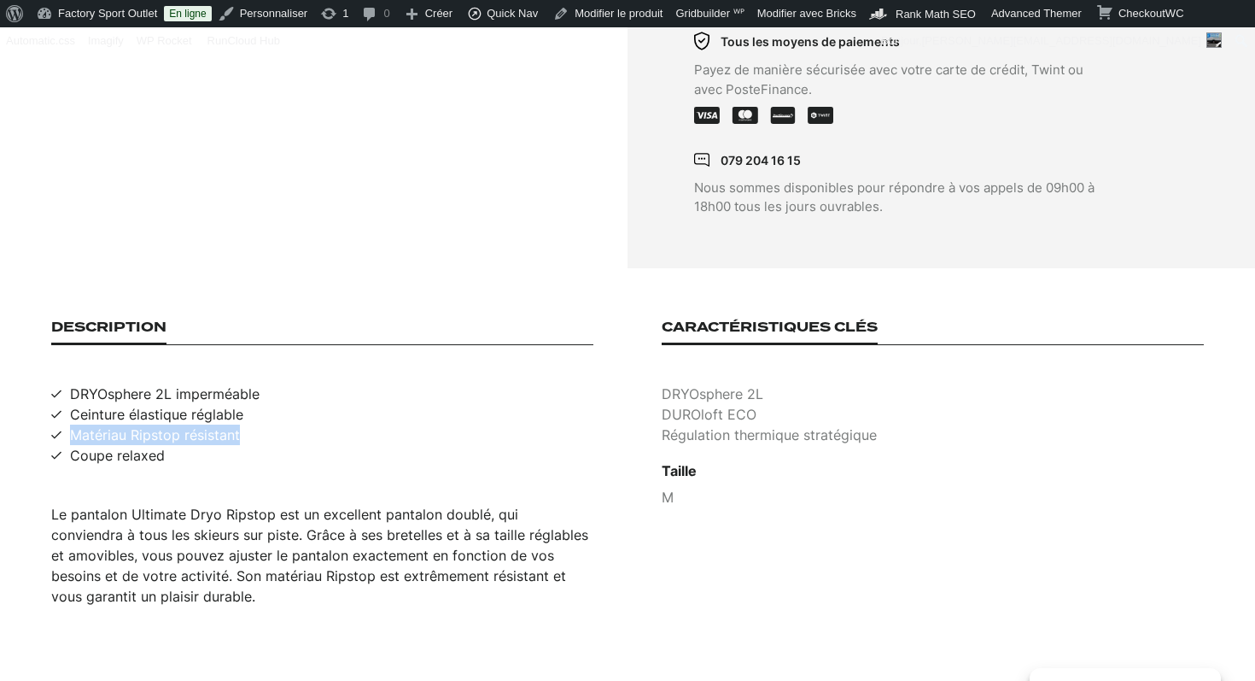
click at [87, 424] on span "Matériau Ripstop résistant" at bounding box center [155, 434] width 170 height 20
copy span "Matériau Ripstop résistant"
click at [138, 445] on span "Coupe relaxed" at bounding box center [117, 455] width 95 height 20
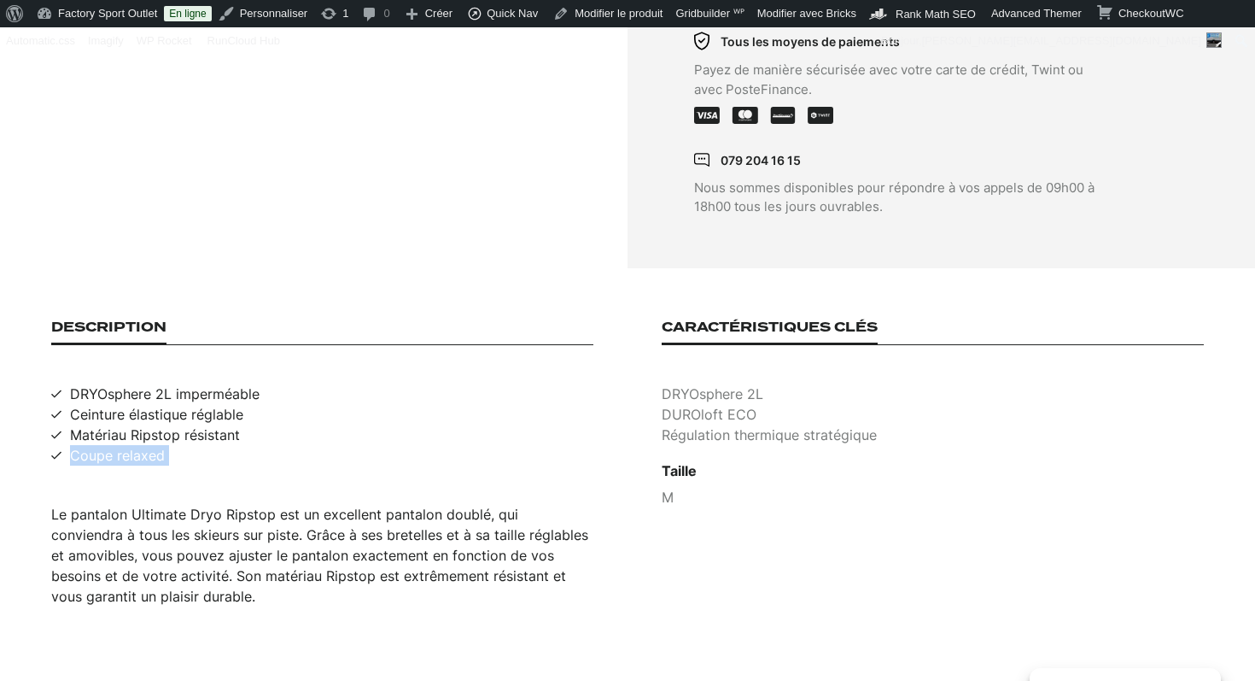
click at [138, 445] on span "Coupe relaxed" at bounding box center [117, 455] width 95 height 20
copy span "Coupe relaxed"
click at [713, 383] on p "DRYOsphere 2L" at bounding box center [933, 393] width 542 height 20
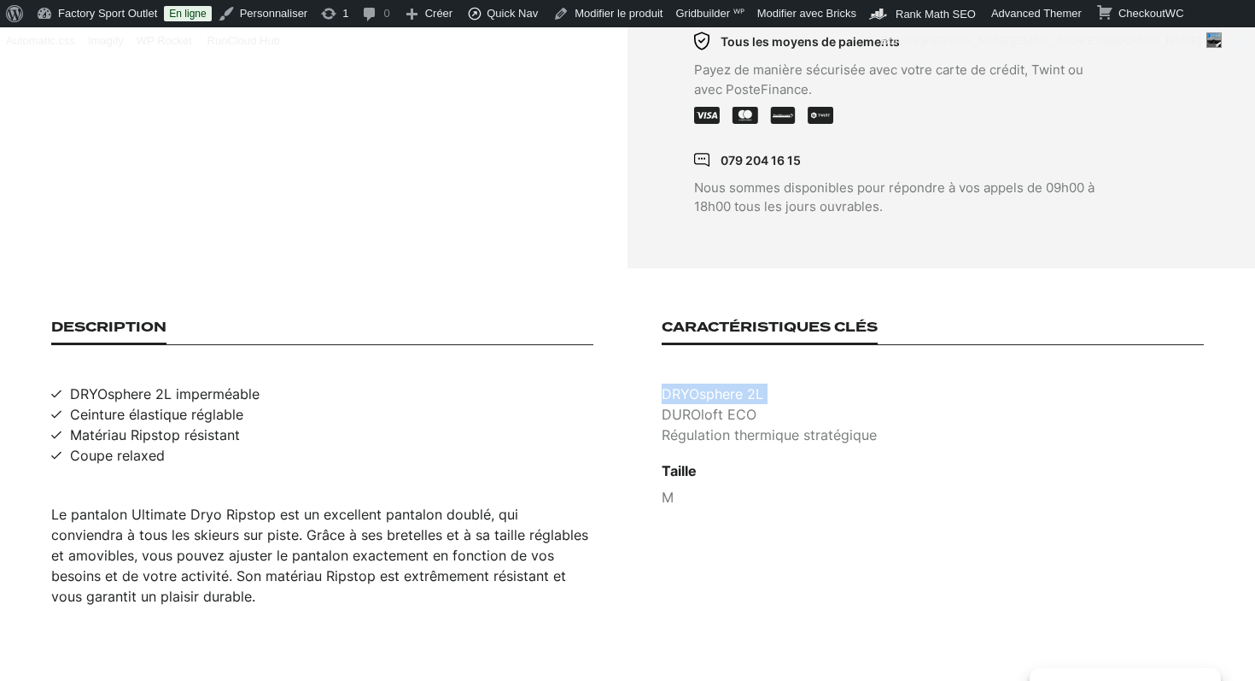
copy p "DRYOsphere 2L"
click at [716, 404] on p "DUROloft ECO" at bounding box center [933, 414] width 542 height 20
copy p "DUROloft ECO"
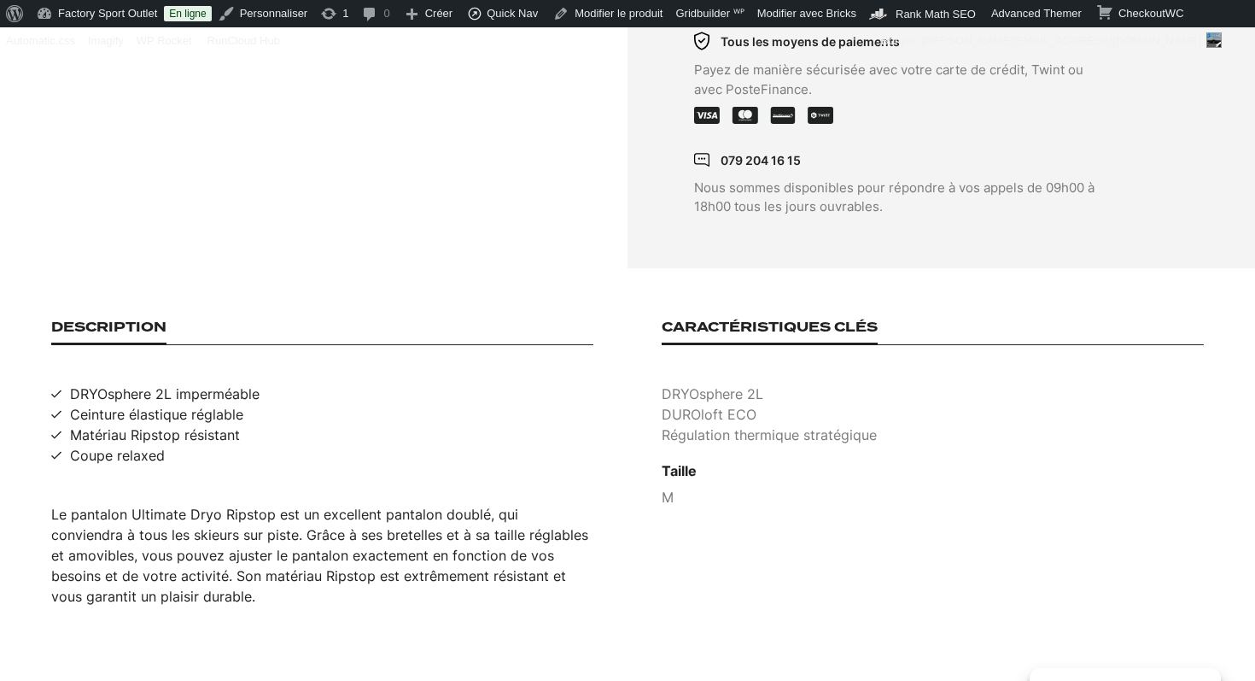
click at [762, 424] on p "Régulation thermique stratégique" at bounding box center [933, 434] width 542 height 20
copy p "Régulation thermique stratégique"
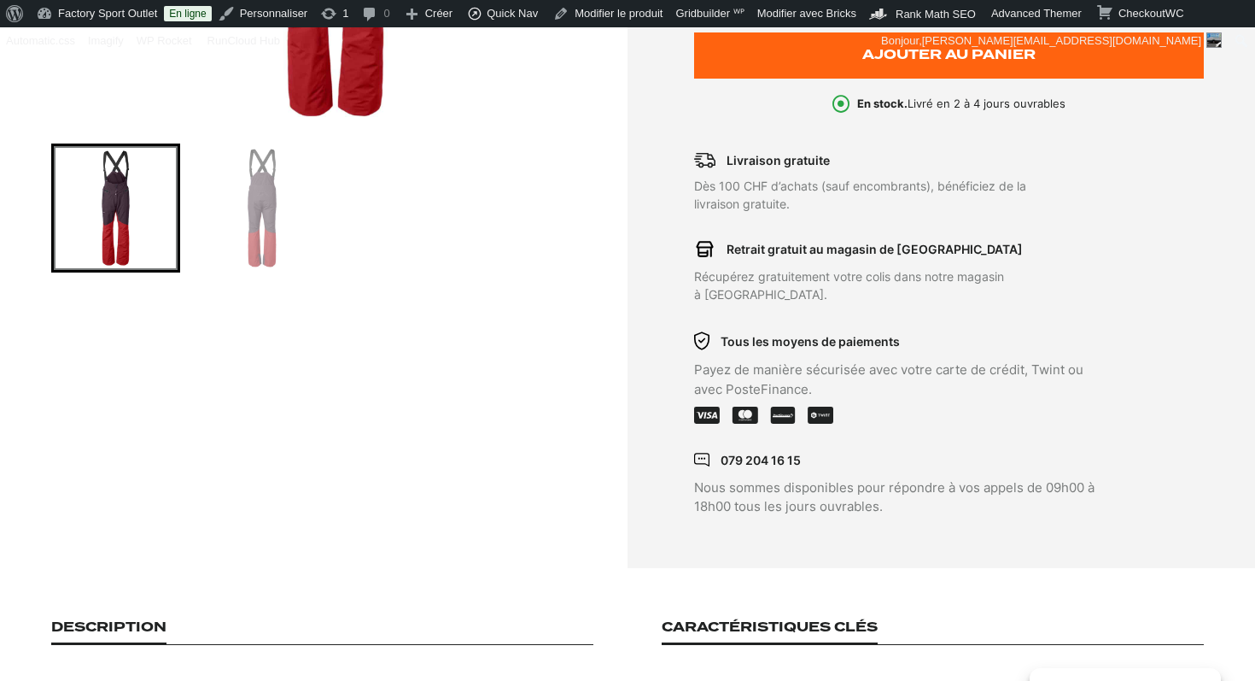
scroll to position [383, 0]
